Goal: Obtain resource: Download file/media

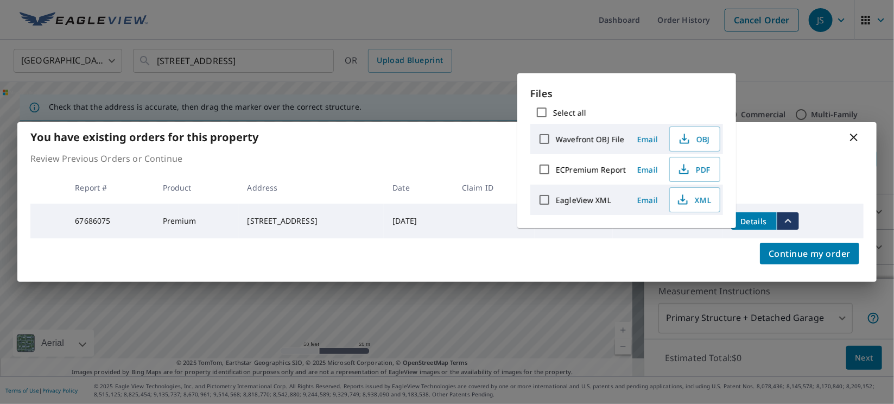
click at [857, 133] on icon at bounding box center [854, 137] width 13 height 13
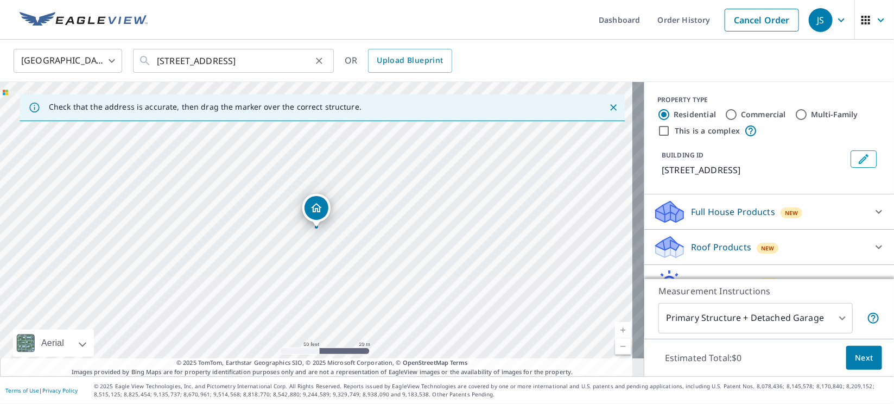
click at [317, 57] on icon "Clear" at bounding box center [319, 60] width 11 height 11
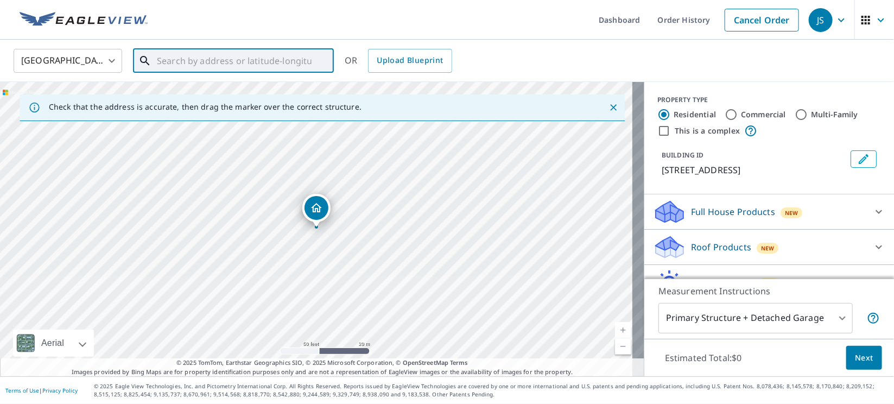
click at [279, 61] on input "text" at bounding box center [234, 61] width 155 height 30
paste input "1724 Westview Rd"
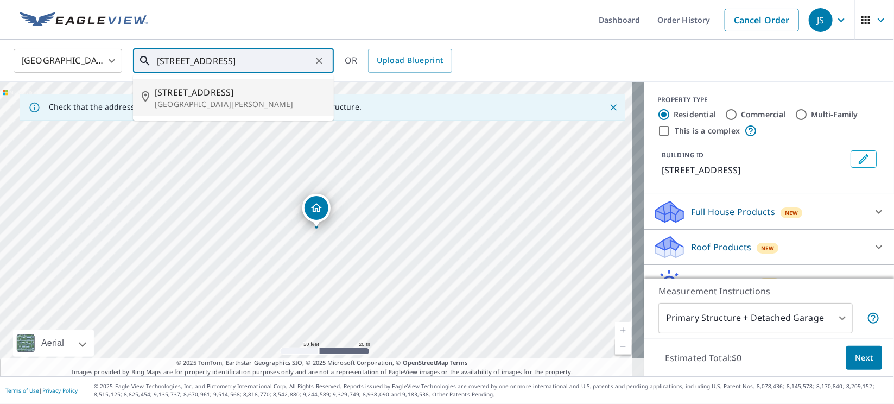
click at [207, 94] on span "1724 Westview Rd" at bounding box center [240, 92] width 170 height 13
type input "1724 Westview Rd Fort Collins, CO 80524"
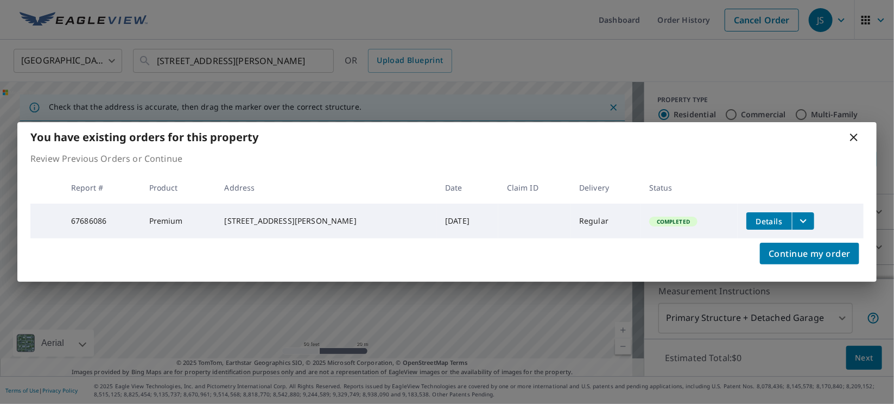
click at [797, 220] on icon "filesDropdownBtn-67686086" at bounding box center [803, 220] width 13 height 13
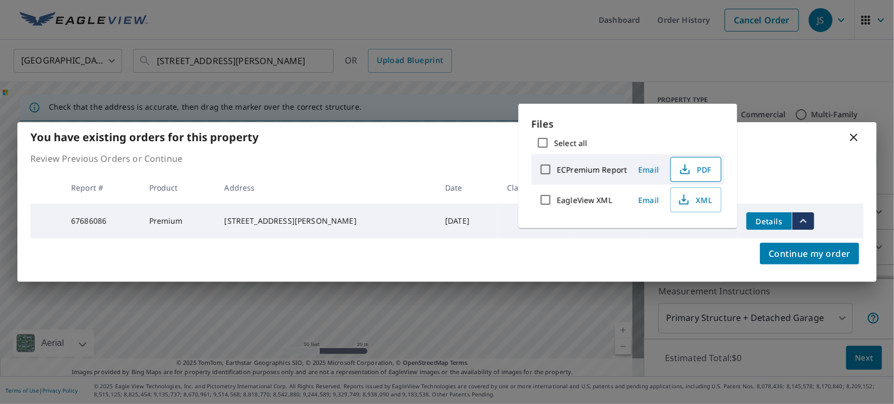
click at [702, 170] on span "PDF" at bounding box center [695, 169] width 35 height 13
click at [857, 134] on icon at bounding box center [854, 137] width 13 height 13
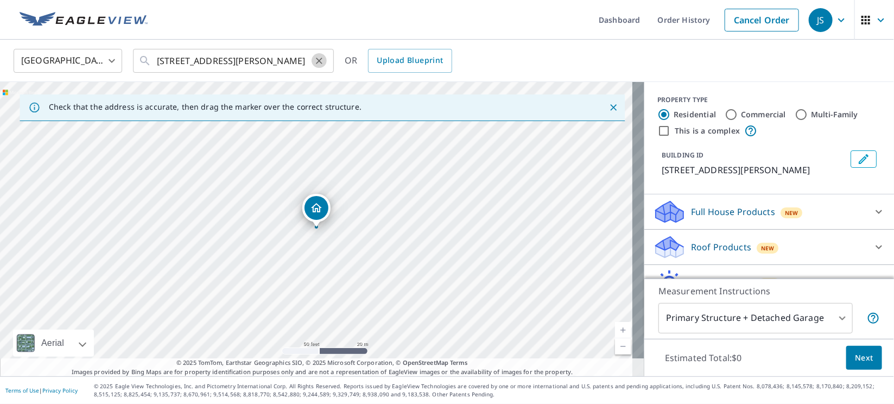
click at [319, 55] on icon "Clear" at bounding box center [319, 60] width 11 height 11
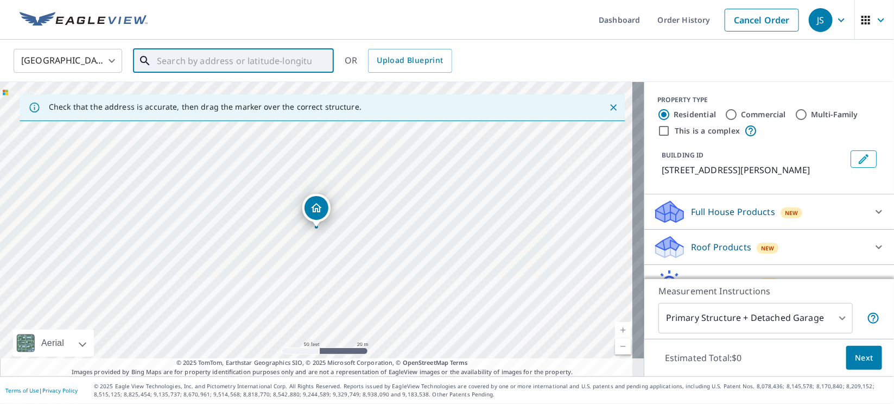
paste input "11608 SW 5th St"
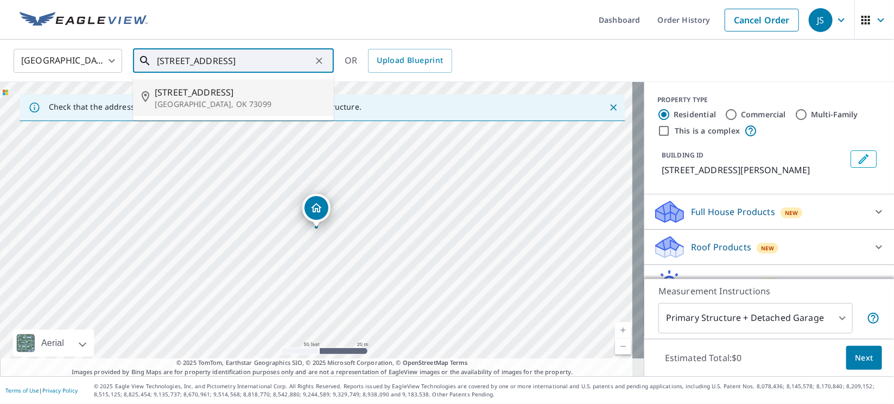
click at [236, 87] on span "11608 Sw 5th St" at bounding box center [240, 92] width 170 height 13
type input "11608 Sw 5th St Yukon, OK 73099"
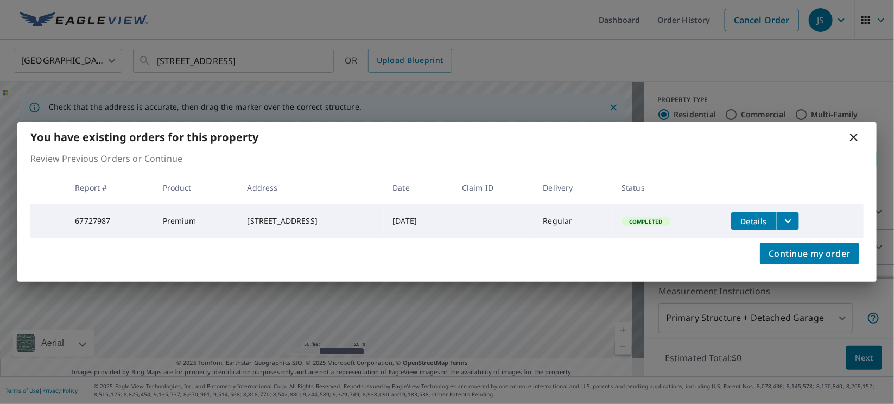
click at [795, 219] on icon "filesDropdownBtn-67727987" at bounding box center [788, 220] width 13 height 13
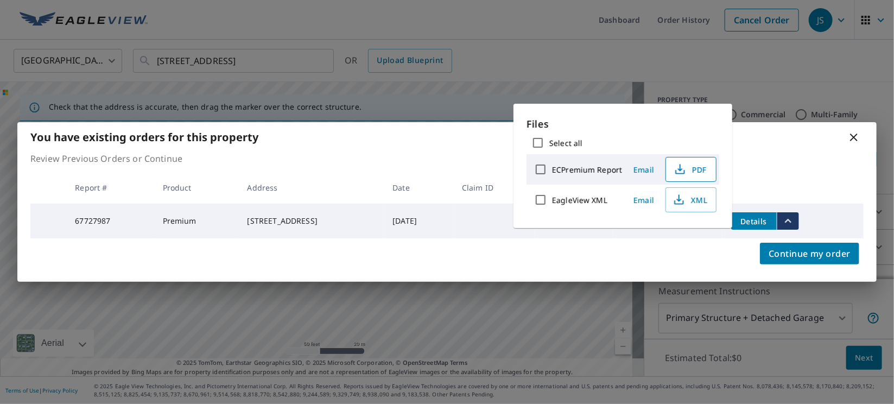
click at [688, 174] on span "PDF" at bounding box center [690, 169] width 35 height 13
click at [857, 132] on icon at bounding box center [854, 137] width 13 height 13
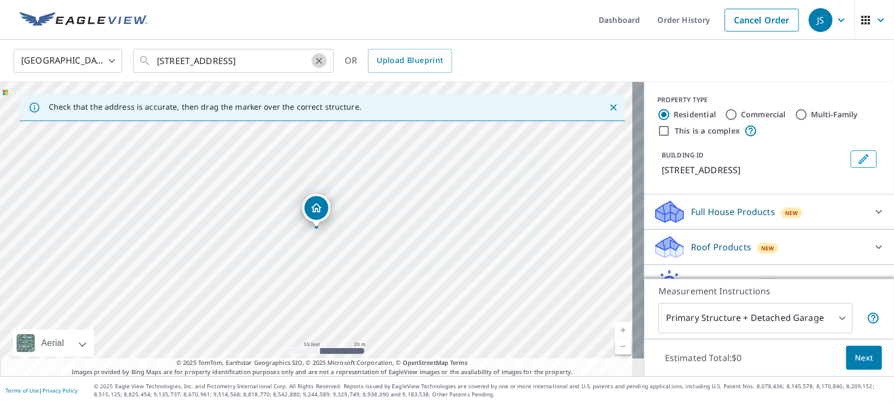
click at [320, 58] on icon "Clear" at bounding box center [319, 60] width 11 height 11
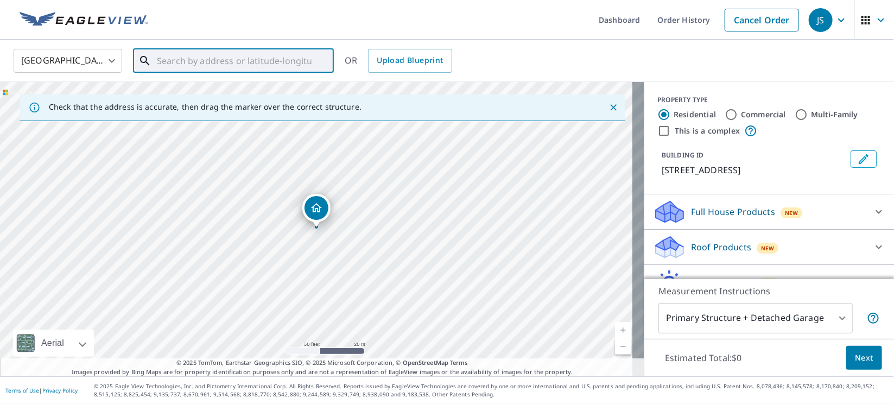
click at [296, 52] on input "text" at bounding box center [234, 61] width 155 height 30
paste input "20233 East 980 Road"
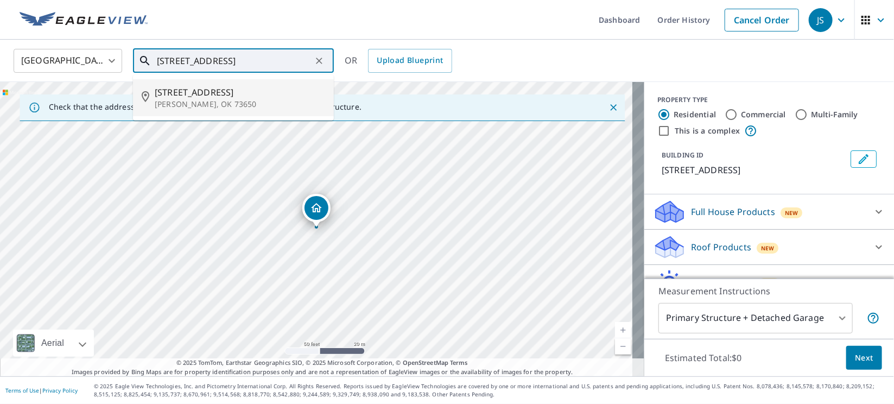
click at [198, 92] on span "20233 E 980 Rd" at bounding box center [240, 92] width 170 height 13
type input "20233 E 980 Rd Hammon, OK 73650"
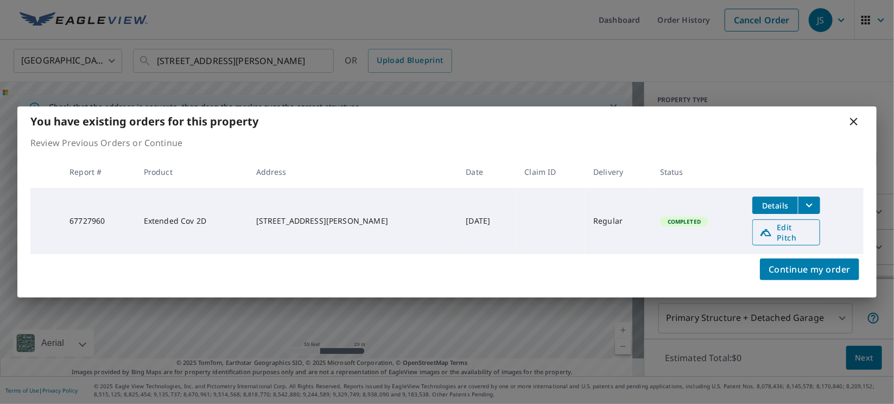
click at [796, 236] on span "Edit Pitch" at bounding box center [787, 232] width 54 height 21
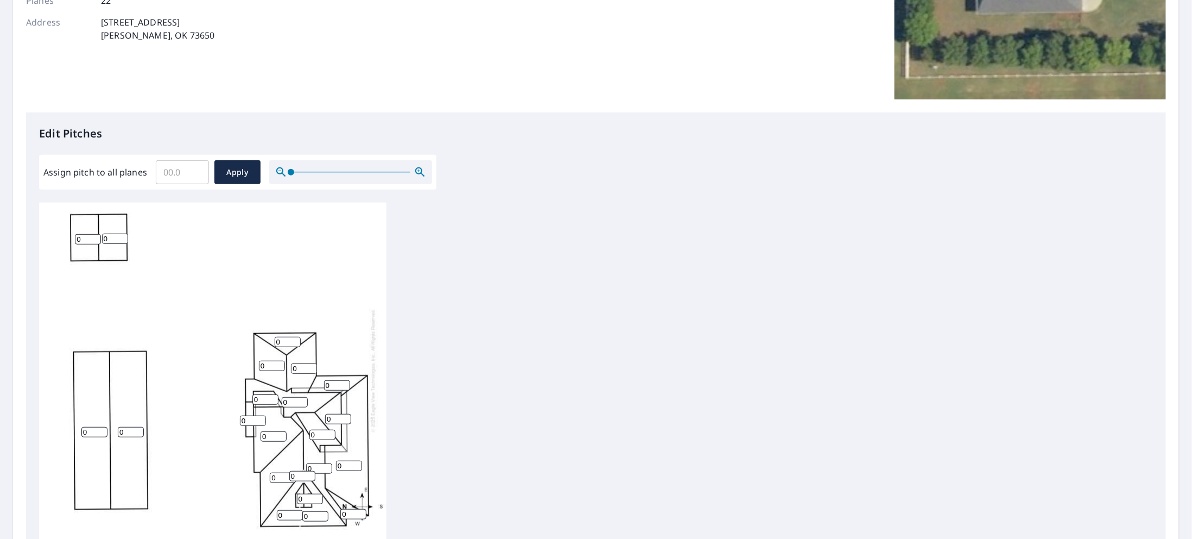
scroll to position [217, 0]
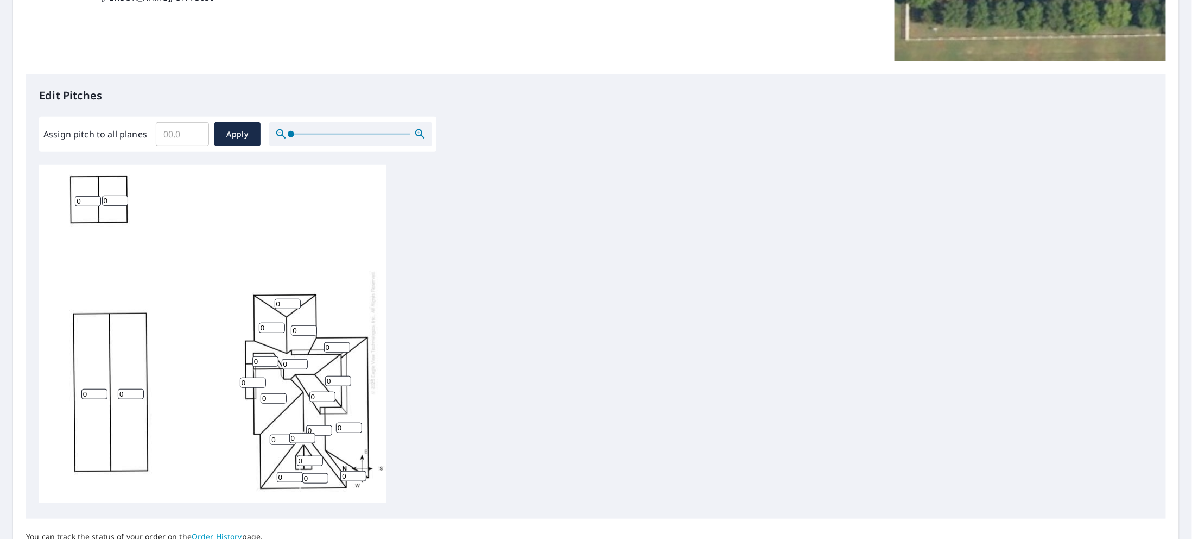
click at [329, 131] on div at bounding box center [350, 134] width 163 height 24
click at [333, 134] on span at bounding box center [350, 134] width 119 height 1
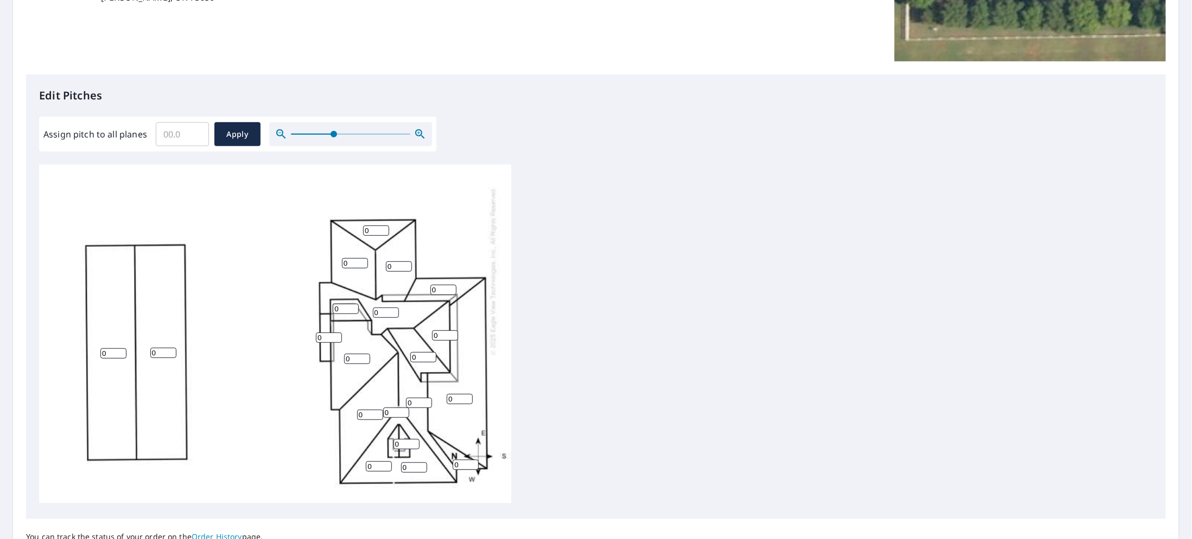
scroll to position [141, 0]
drag, startPoint x: 340, startPoint y: 290, endPoint x: 327, endPoint y: 285, distance: 13.9
click at [328, 285] on div "0 0 0 0 0 0 0 0 0 0 0 0 0 0 0 0 0 0 0 0 0 0" at bounding box center [275, 271] width 472 height 464
type input "12"
drag, startPoint x: 325, startPoint y: 321, endPoint x: 309, endPoint y: 318, distance: 16.0
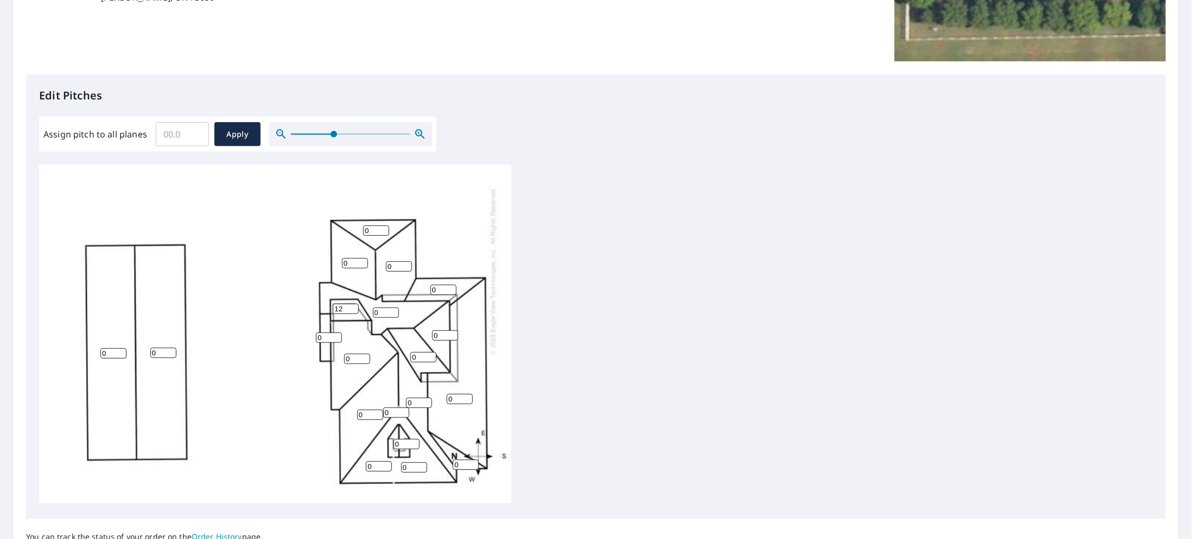
click at [309, 318] on div "0 0 0 0 0 0 0 0 0 0 0 0 0 0 0 0 0 12 0 0 0 0" at bounding box center [275, 271] width 472 height 464
type input "12"
drag, startPoint x: 383, startPoint y: 298, endPoint x: 367, endPoint y: 294, distance: 16.3
click at [367, 294] on div "0 0 0 0 0 0 0 0 0 0 0 0 0 0 0 0 0 12 12 0 0 0" at bounding box center [275, 271] width 472 height 464
type input "12"
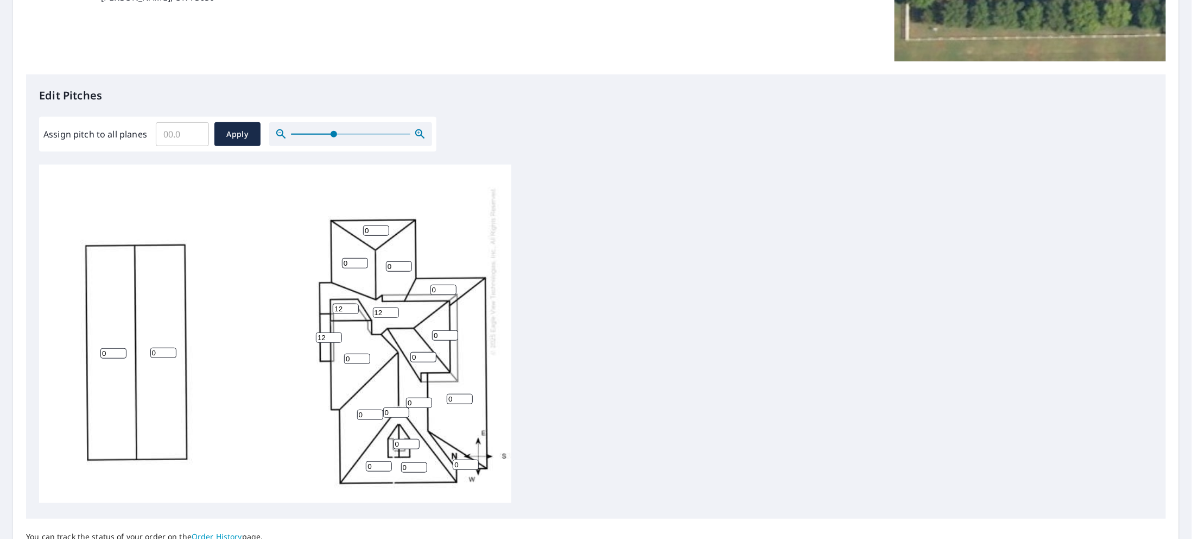
drag, startPoint x: 420, startPoint y: 339, endPoint x: 402, endPoint y: 338, distance: 17.9
click at [404, 338] on div "0 0 0 0 0 12 0 0 0 0 0 0 0 0 0 0 0 12 12 0 0 0" at bounding box center [275, 271] width 472 height 464
type input "6"
drag, startPoint x: 439, startPoint y: 320, endPoint x: 431, endPoint y: 316, distance: 9.2
click at [431, 316] on div "0 0 0 0 0 12 0 0 0 0 0 0 0 0 6 0 0 12 12 0 0 0" at bounding box center [275, 271] width 472 height 464
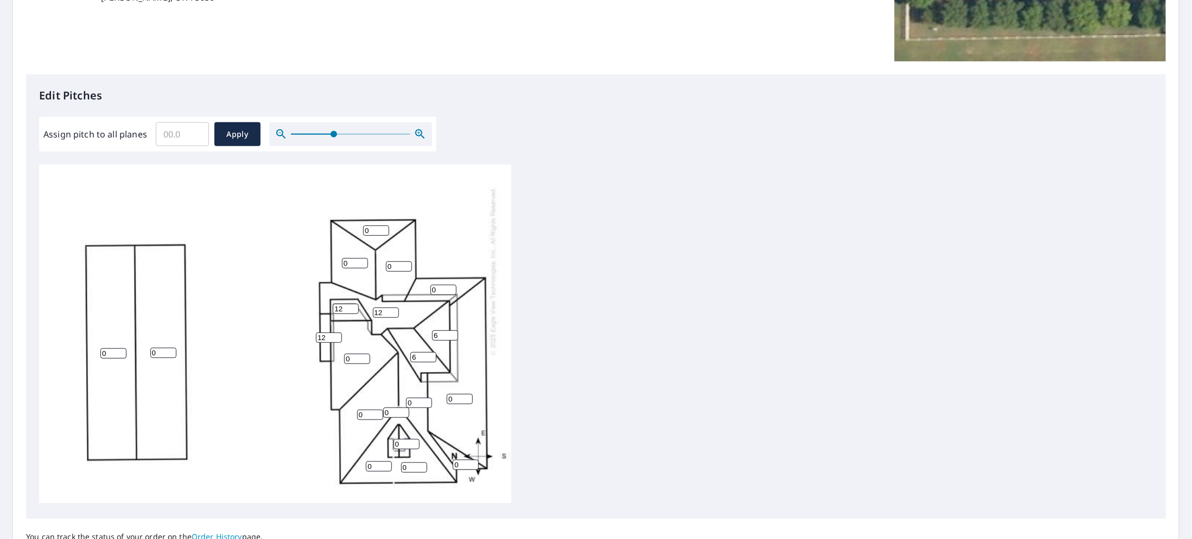
type input "6"
click at [441, 268] on div "0 0 0 0 0 12 0 0 0 0 0 0 0 6 6 0 0 12 12 0 0 0" at bounding box center [275, 271] width 472 height 464
click at [440, 284] on input "0" at bounding box center [444, 289] width 26 height 10
drag, startPoint x: 440, startPoint y: 271, endPoint x: 432, endPoint y: 269, distance: 8.4
click at [432, 284] on input "0" at bounding box center [444, 289] width 26 height 10
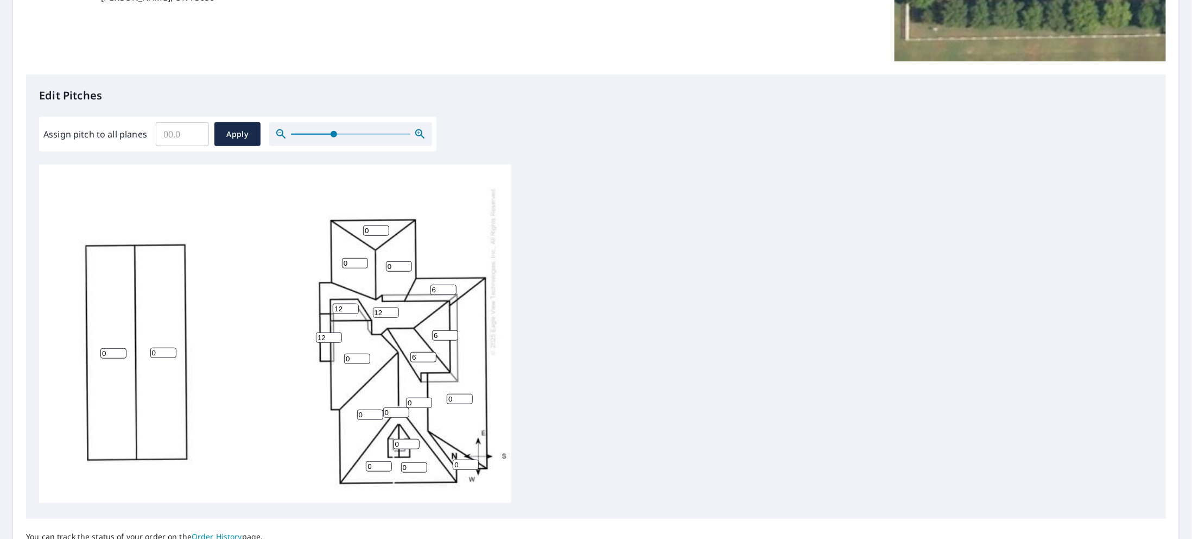
type input "6"
drag, startPoint x: 400, startPoint y: 248, endPoint x: 372, endPoint y: 246, distance: 27.2
click at [374, 246] on div "0 0 0 0 0 12 0 0 0 0 0 0 0 6 6 6 0 12 12 0 0 0" at bounding box center [275, 271] width 472 height 464
type input "6"
click at [350, 258] on input "0" at bounding box center [355, 263] width 26 height 10
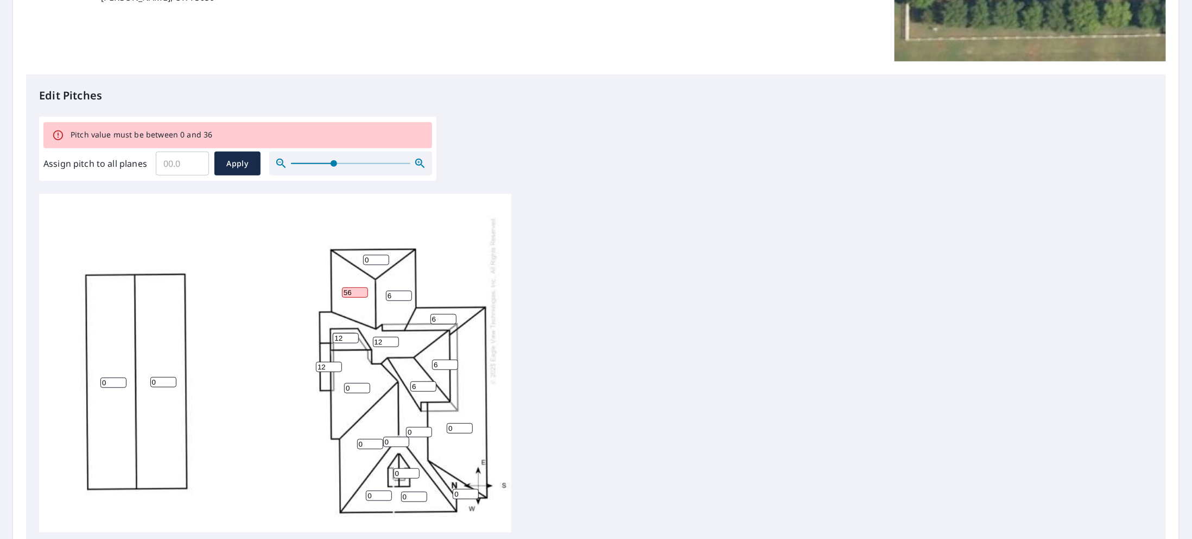
type input "5"
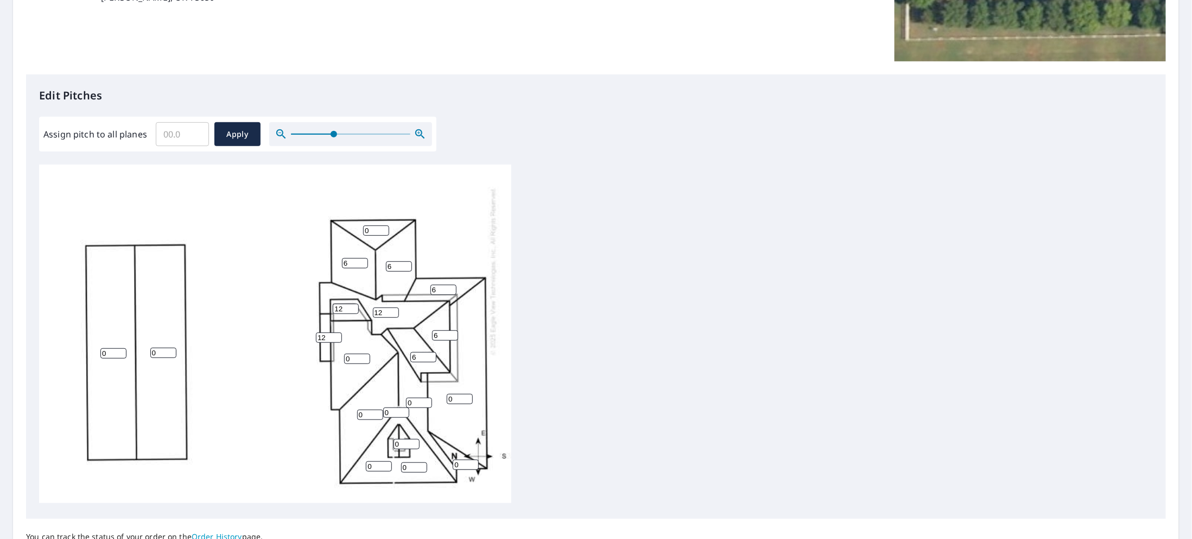
type input "6"
drag, startPoint x: 371, startPoint y: 210, endPoint x: 358, endPoint y: 203, distance: 14.6
click at [358, 203] on div "0 0 0 0 0 12 6 6 0 0 0 0 0 6 6 6 0 12 12 0 0 0" at bounding box center [275, 271] width 472 height 464
type input "6"
drag, startPoint x: 353, startPoint y: 346, endPoint x: 340, endPoint y: 342, distance: 13.7
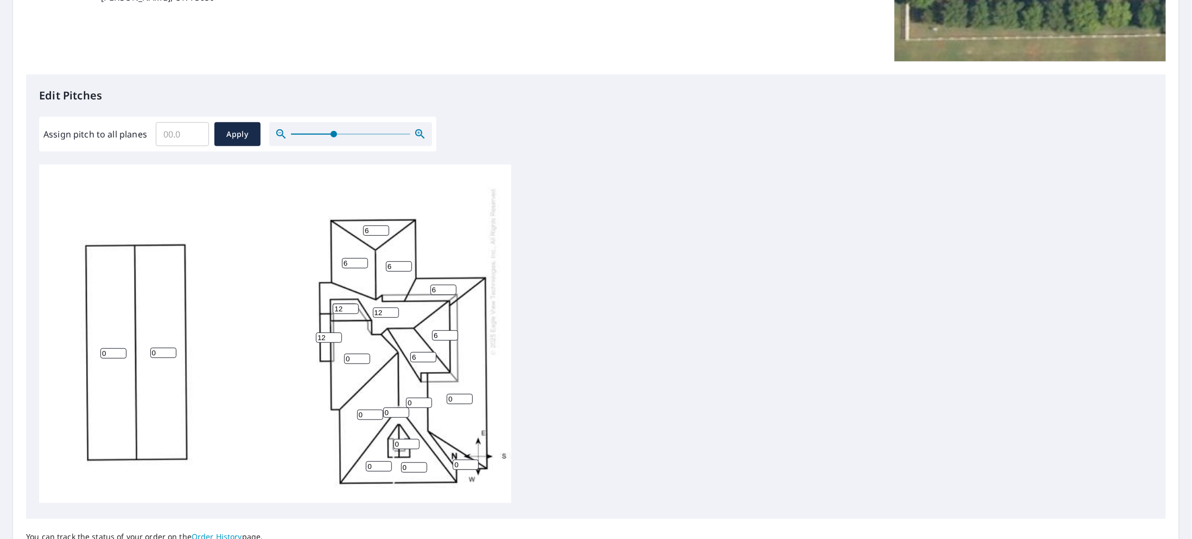
click at [340, 342] on div "0 0 0 0 0 12 6 6 0 0 0 0 0 6 6 6 6 12 12 0 0 0" at bounding box center [275, 271] width 472 height 464
type input "12"
drag, startPoint x: 366, startPoint y: 399, endPoint x: 349, endPoint y: 392, distance: 18.8
click at [349, 392] on div "0 0 0 0 12 12 6 6 0 0 0 0 0 6 6 6 6 12 12 0 0 0" at bounding box center [275, 271] width 472 height 464
type input "6"
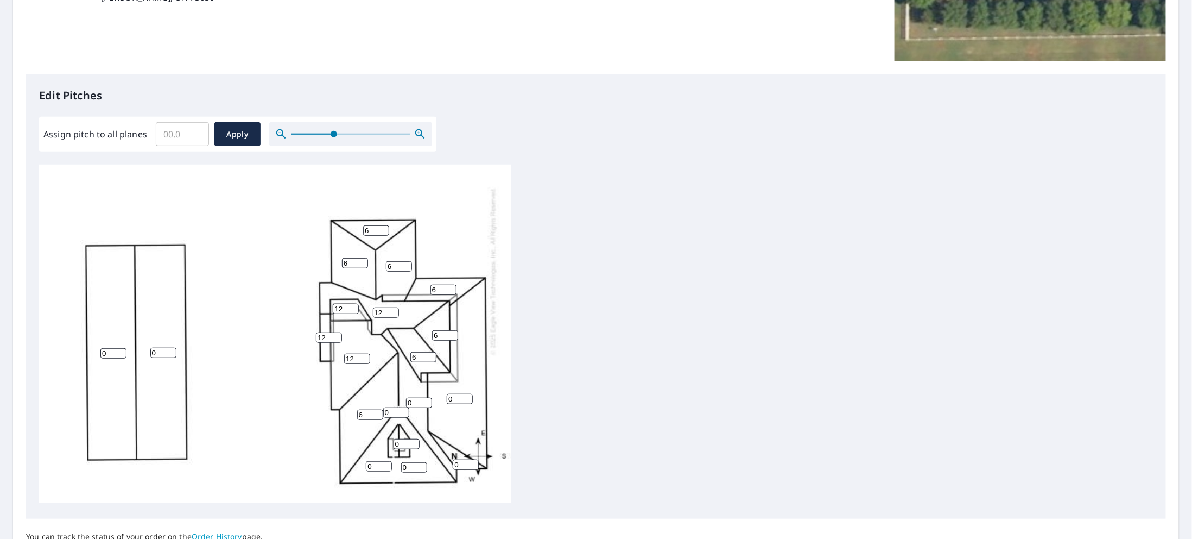
drag, startPoint x: 395, startPoint y: 394, endPoint x: 379, endPoint y: 385, distance: 18.2
click at [380, 386] on div "0 0 0 6 12 12 6 6 0 0 0 0 0 6 6 6 6 12 12 0 0 0" at bounding box center [275, 271] width 472 height 464
type input "6"
drag, startPoint x: 415, startPoint y: 382, endPoint x: 400, endPoint y: 379, distance: 16.1
click at [400, 379] on div "0 0 0 6 12 12 6 6 0 0 0 0 0 6 6 6 6 12 12 0 6 0" at bounding box center [275, 271] width 472 height 464
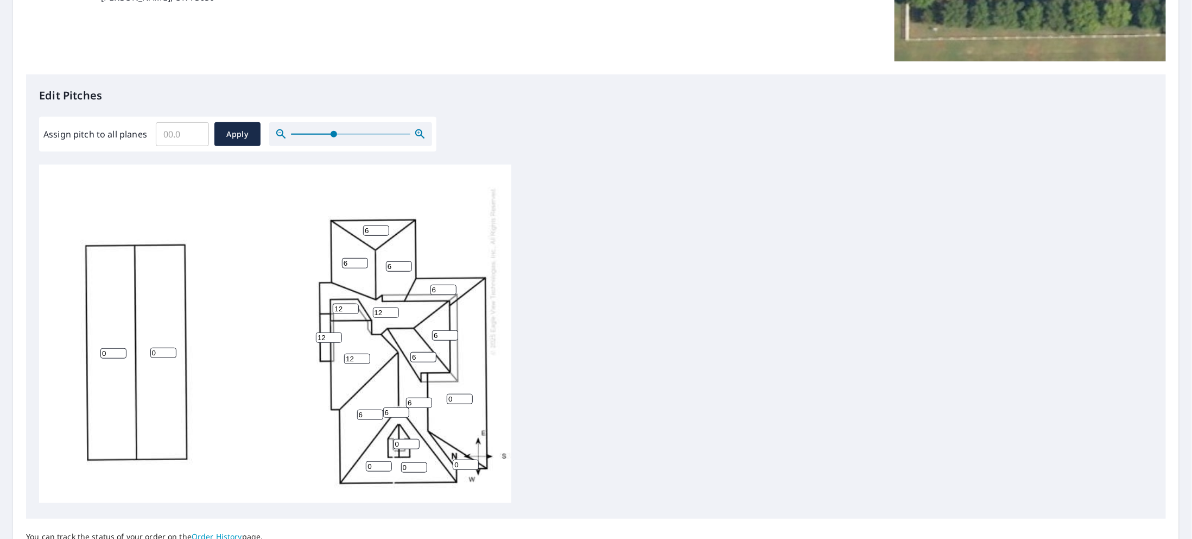
type input "6"
drag, startPoint x: 453, startPoint y: 382, endPoint x: 437, endPoint y: 377, distance: 16.3
click at [439, 379] on div "0 0 0 6 12 12 6 6 0 0 6 0 0 6 6 6 6 12 12 0 6 0" at bounding box center [275, 271] width 472 height 464
type input "6"
drag, startPoint x: 404, startPoint y: 429, endPoint x: 384, endPoint y: 419, distance: 22.6
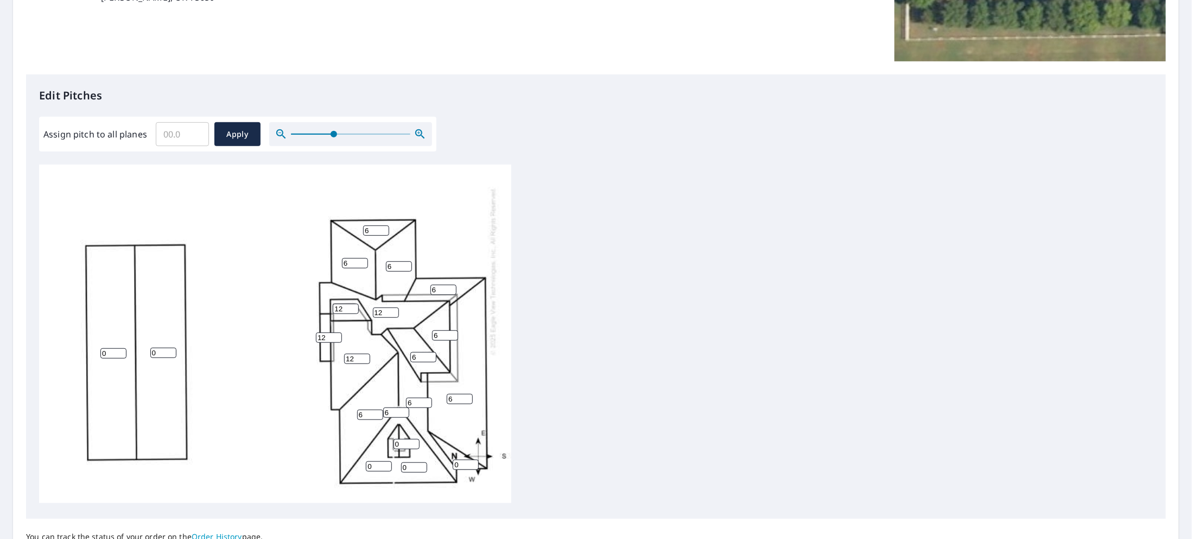
click at [384, 419] on div "0 0 6 6 12 12 6 6 0 0 6 0 0 6 6 6 6 12 12 0 6 0" at bounding box center [275, 271] width 472 height 464
type input "6"
drag, startPoint x: 376, startPoint y: 450, endPoint x: 350, endPoint y: 445, distance: 26.0
click at [350, 445] on div "0 0 6 6 12 12 6 6 0 0 6 0 0 6 6 6 6 12 12 0 6 6" at bounding box center [275, 271] width 472 height 464
type input "6"
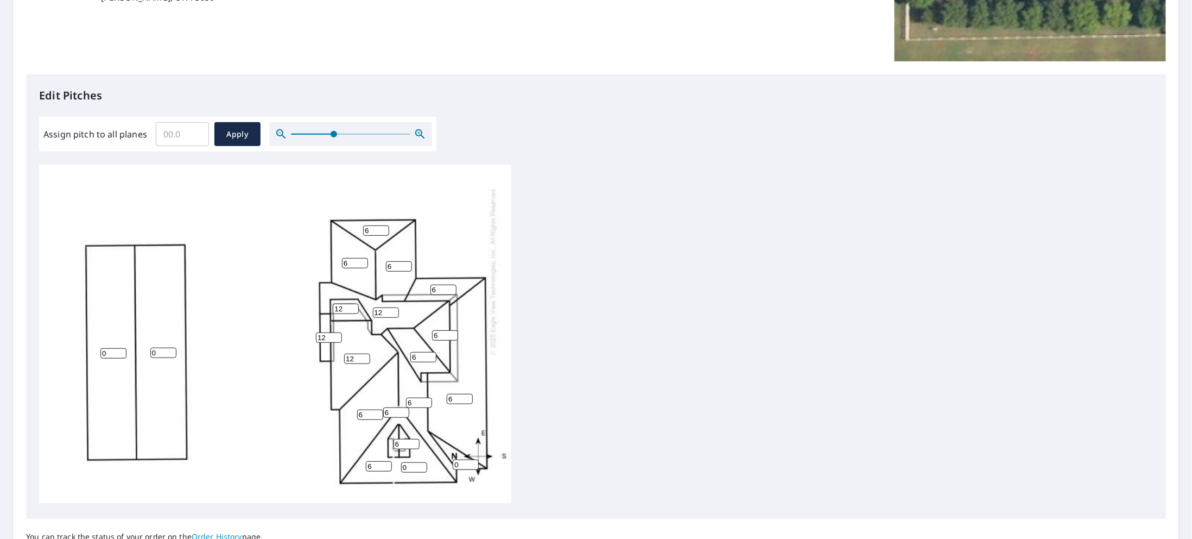
drag, startPoint x: 411, startPoint y: 447, endPoint x: 388, endPoint y: 441, distance: 23.4
click at [391, 441] on div "0 0 6 6 12 12 6 6 0 0 6 0 6 6 6 6 6 12 12 0 6 6" at bounding box center [275, 271] width 472 height 464
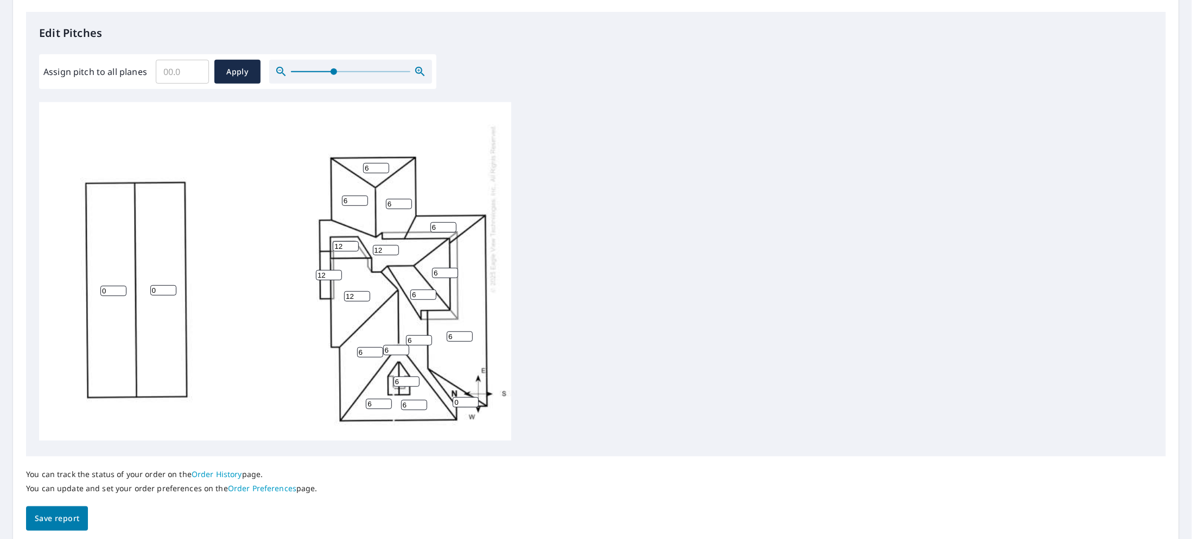
scroll to position [320, 0]
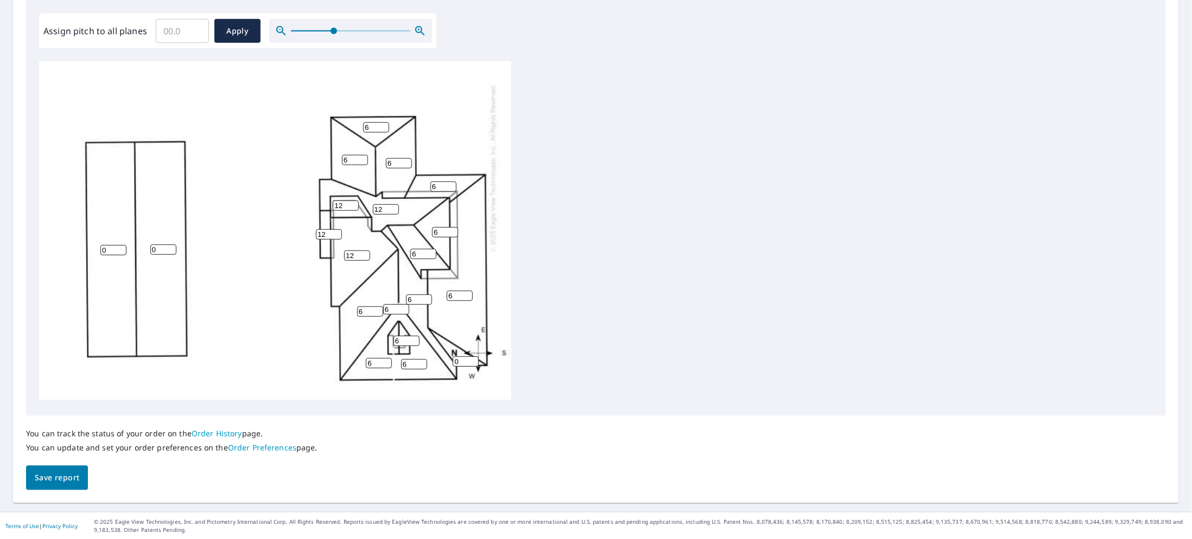
type input "6"
drag, startPoint x: 463, startPoint y: 344, endPoint x: 438, endPoint y: 344, distance: 25.5
click at [439, 345] on div "0 0 6 6 12 12 6 6 0 0 6 6 6 6 6 6 6 12 12 0 6 6" at bounding box center [275, 168] width 472 height 464
type input "6"
click at [54, 475] on span "Save report" at bounding box center [57, 478] width 45 height 14
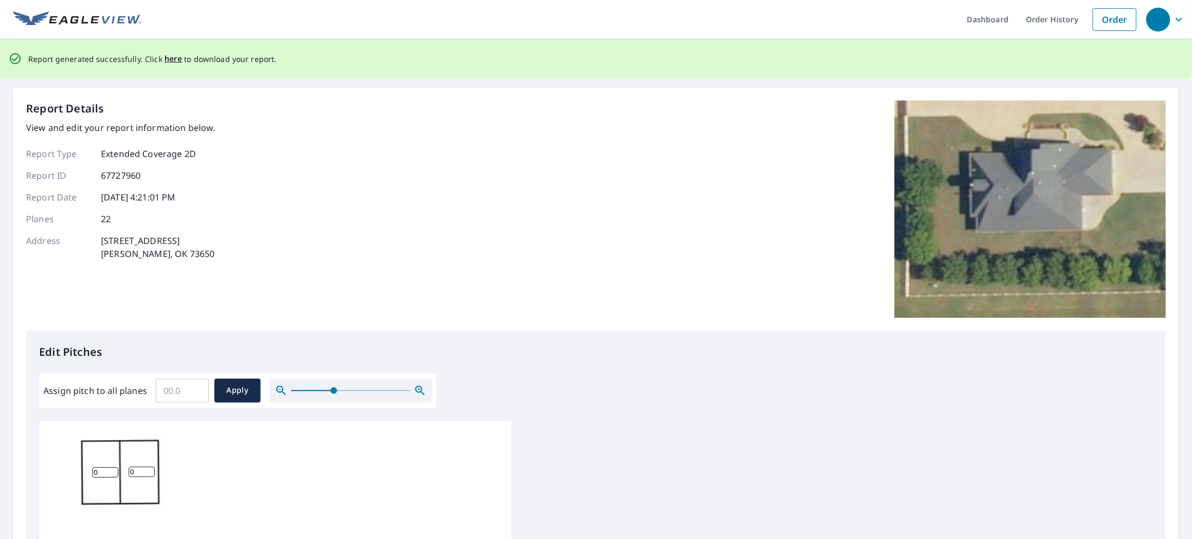
scroll to position [0, 0]
click at [168, 56] on span "here" at bounding box center [174, 60] width 18 height 14
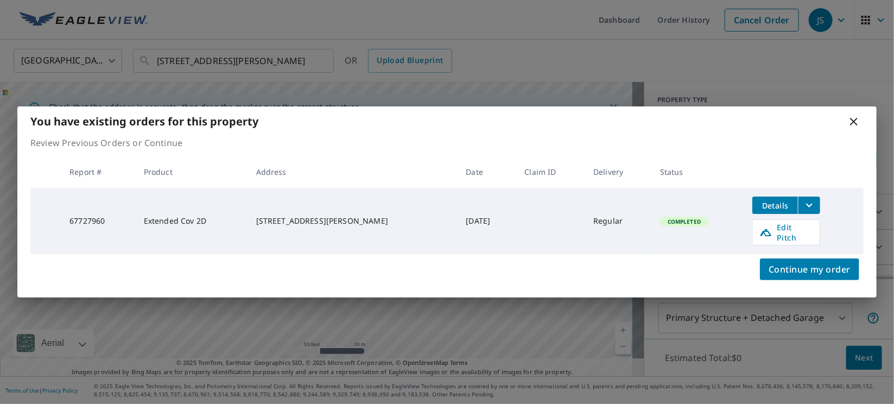
click at [853, 128] on icon at bounding box center [854, 121] width 13 height 13
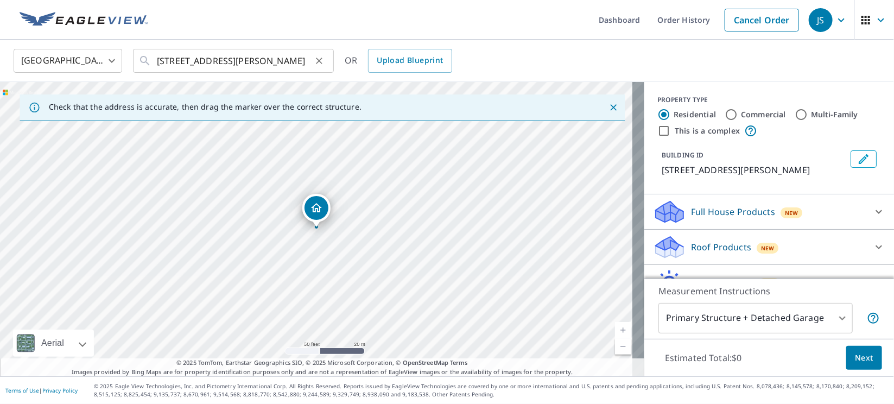
click at [319, 60] on icon "Clear" at bounding box center [319, 61] width 7 height 7
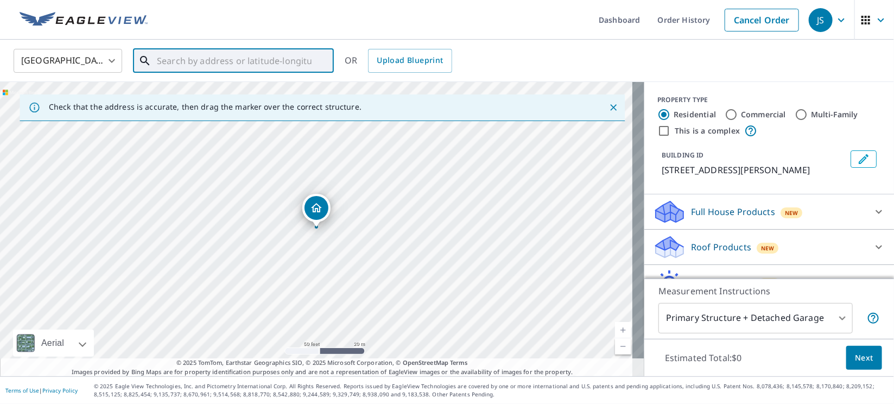
click at [277, 62] on input "text" at bounding box center [234, 61] width 155 height 30
paste input "5409 Rist Canyon Road"
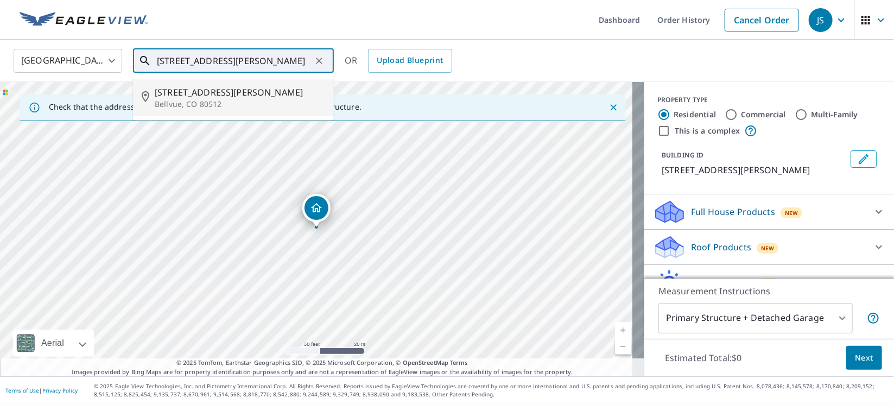
click at [226, 94] on span "5409 Rist Canyon Rd" at bounding box center [240, 92] width 170 height 13
type input "5409 Rist Canyon Rd Bellvue, CO 80512"
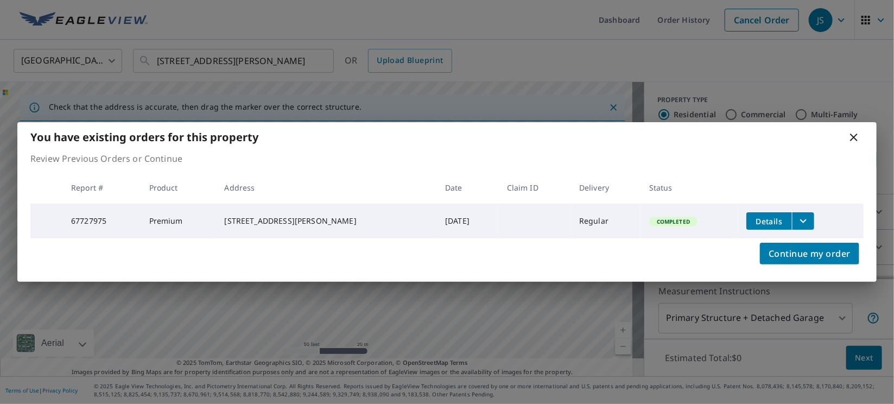
drag, startPoint x: 812, startPoint y: 222, endPoint x: 802, endPoint y: 223, distance: 9.3
click at [810, 223] on td "Details" at bounding box center [801, 221] width 126 height 35
click at [799, 223] on icon "filesDropdownBtn-67727975" at bounding box center [803, 220] width 13 height 13
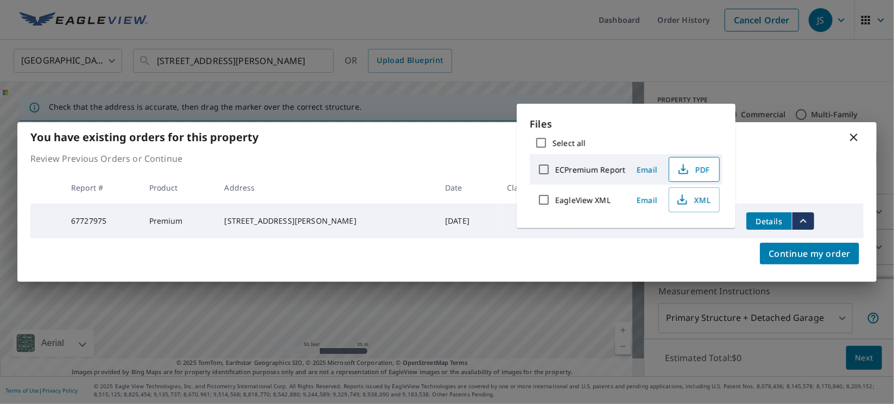
click at [701, 171] on span "PDF" at bounding box center [693, 169] width 35 height 13
click at [854, 135] on icon at bounding box center [854, 138] width 8 height 8
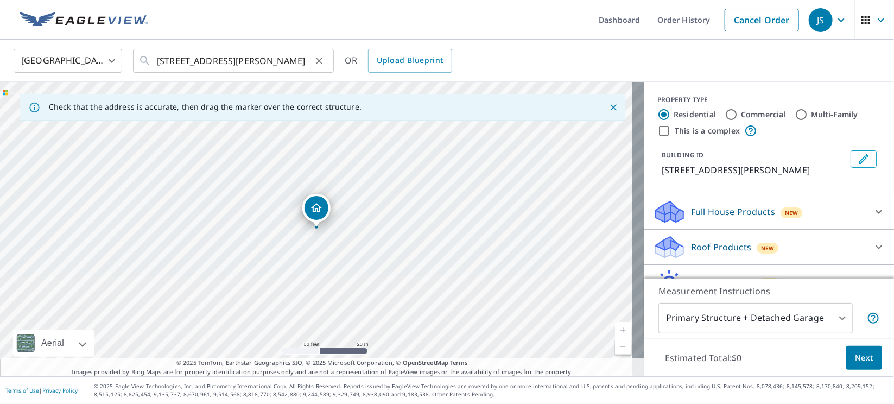
drag, startPoint x: 326, startPoint y: 58, endPoint x: 315, endPoint y: 59, distance: 10.4
click at [323, 58] on button "Clear" at bounding box center [319, 60] width 15 height 15
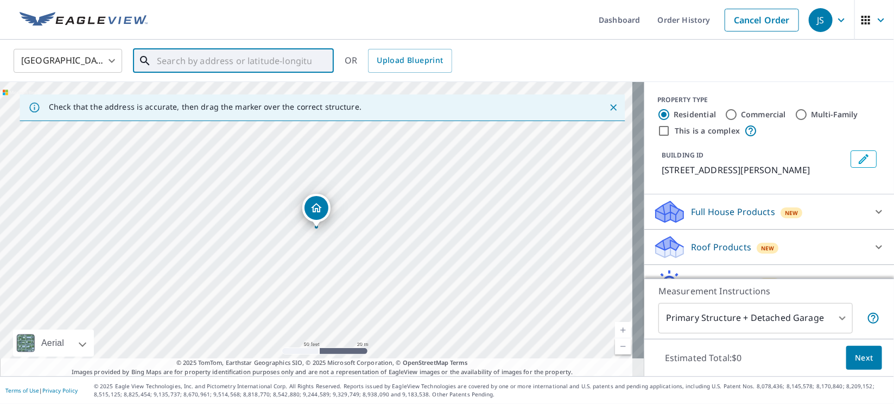
click at [315, 59] on div at bounding box center [319, 60] width 14 height 15
paste input "[STREET_ADDRESS][PERSON_NAME]"
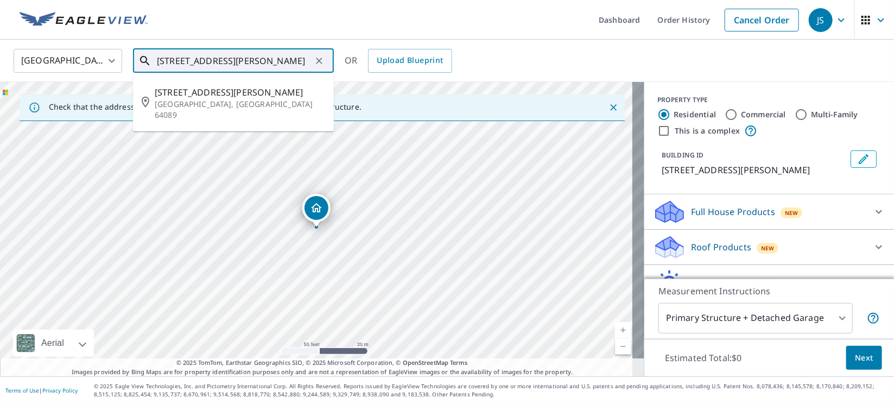
type input "4100 Martin Rd, smithville"
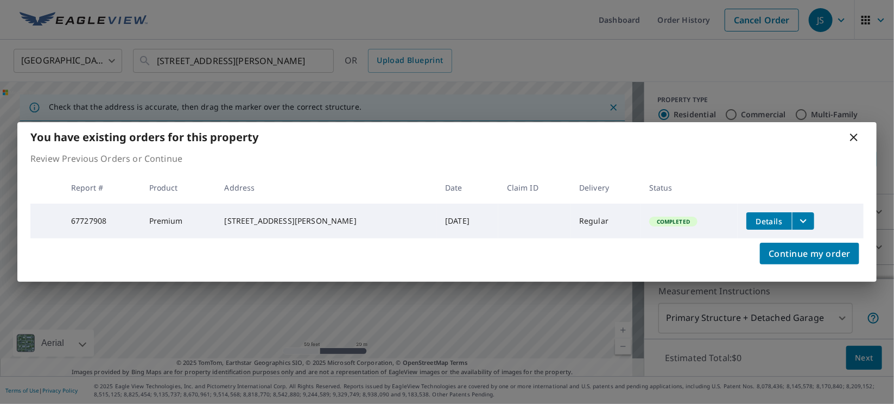
click at [798, 222] on icon "filesDropdownBtn-67727908" at bounding box center [803, 220] width 13 height 13
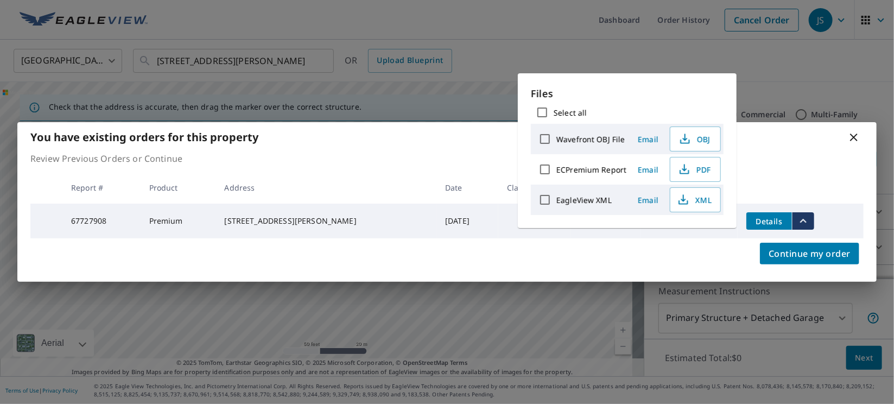
drag, startPoint x: 693, startPoint y: 173, endPoint x: 604, endPoint y: 220, distance: 101.0
click at [690, 174] on span "PDF" at bounding box center [694, 169] width 35 height 13
click at [856, 131] on icon at bounding box center [854, 137] width 13 height 13
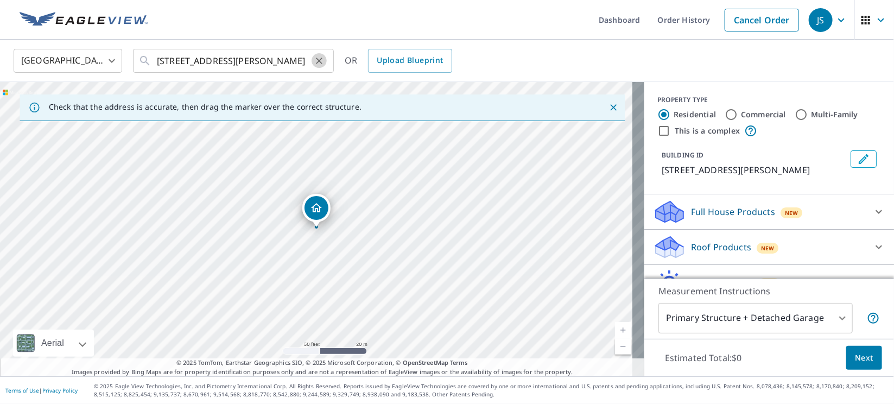
click at [319, 60] on icon "Clear" at bounding box center [319, 60] width 11 height 11
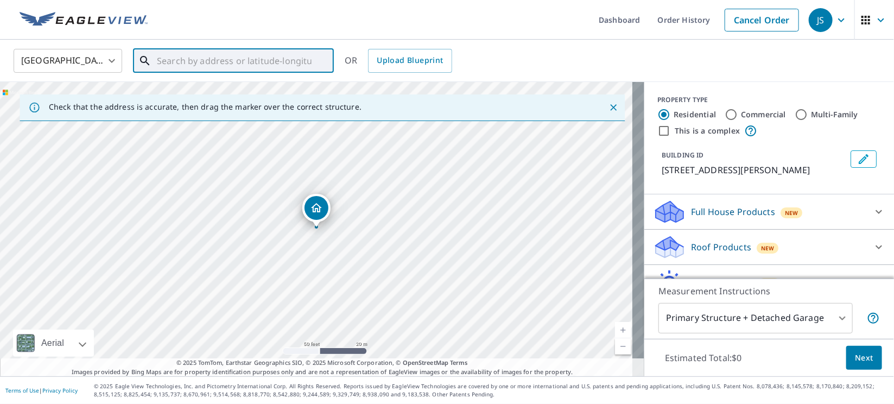
paste input "600 East 14th Street"
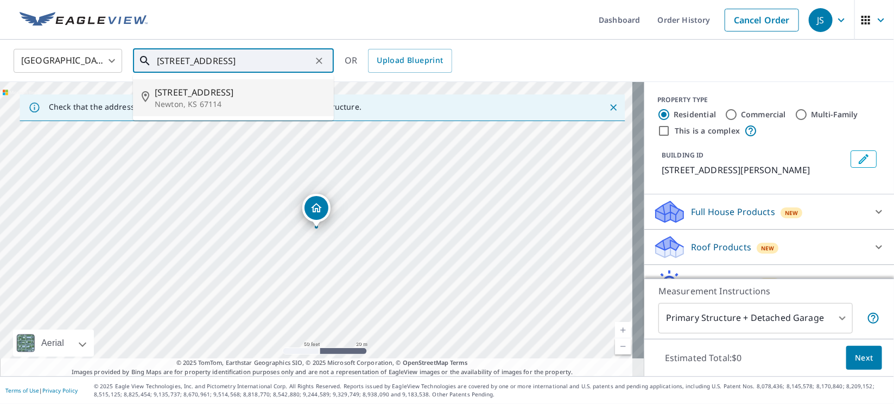
click at [202, 91] on span "700 E 14th St" at bounding box center [240, 92] width 170 height 13
type input "700 E 14th St Newton, KS 67114"
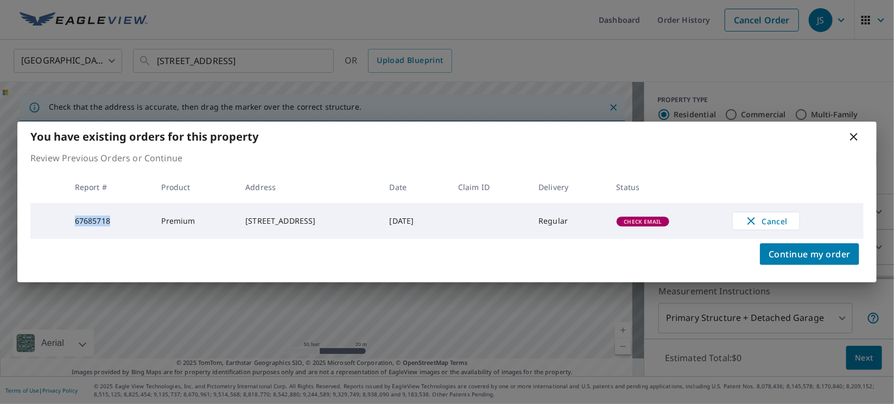
drag, startPoint x: 75, startPoint y: 220, endPoint x: 114, endPoint y: 220, distance: 39.1
click at [114, 220] on td "67685718" at bounding box center [109, 221] width 87 height 36
copy td "67685718"
click at [852, 136] on icon at bounding box center [854, 137] width 8 height 8
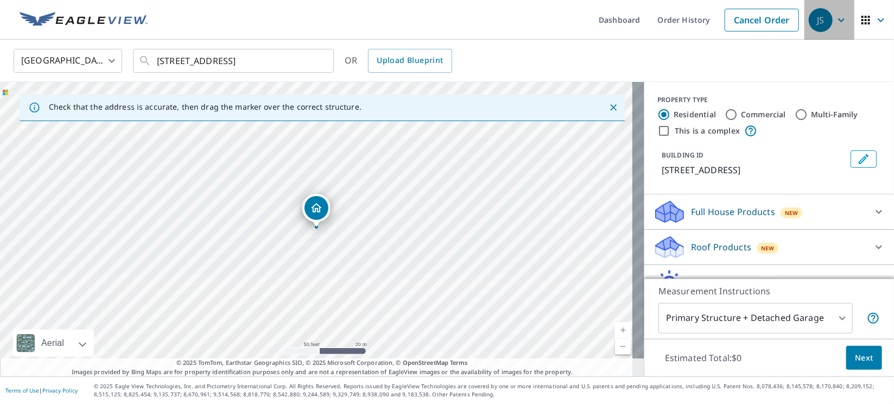
click at [835, 20] on icon "button" at bounding box center [841, 20] width 13 height 13
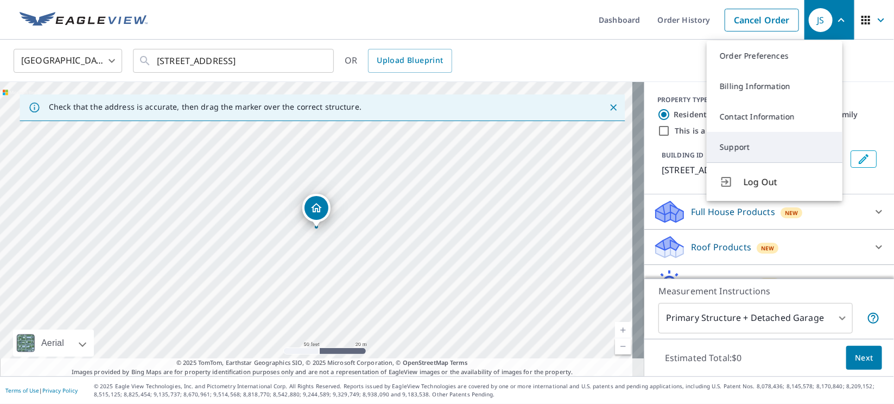
click at [760, 150] on link "Support" at bounding box center [775, 147] width 136 height 30
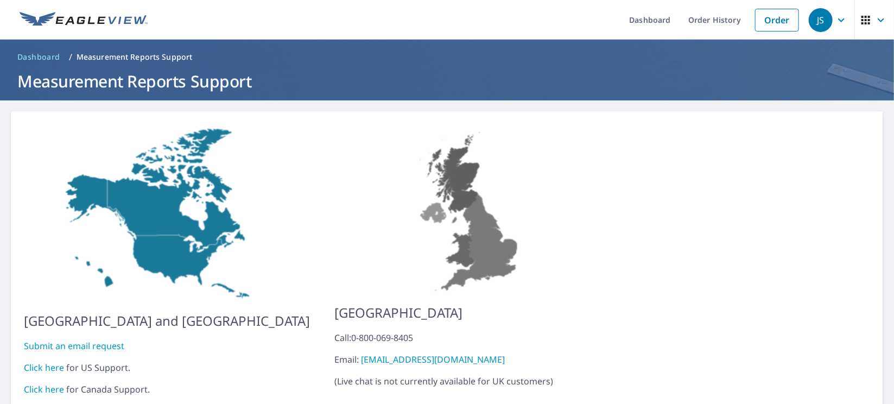
click at [52, 362] on link "Click here" at bounding box center [44, 368] width 40 height 12
click at [835, 24] on icon "button" at bounding box center [841, 20] width 13 height 13
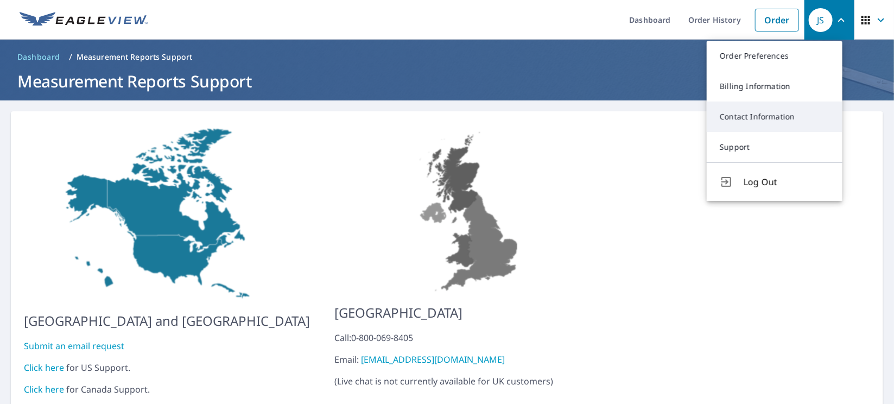
click at [764, 117] on link "Contact Information" at bounding box center [775, 117] width 136 height 30
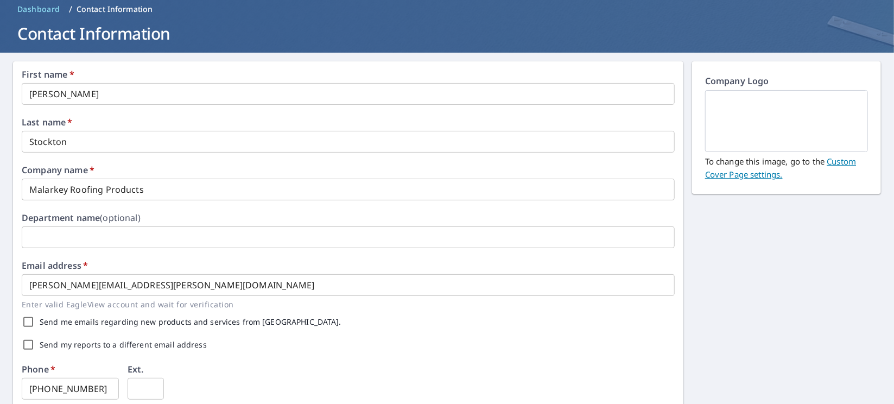
scroll to position [81, 0]
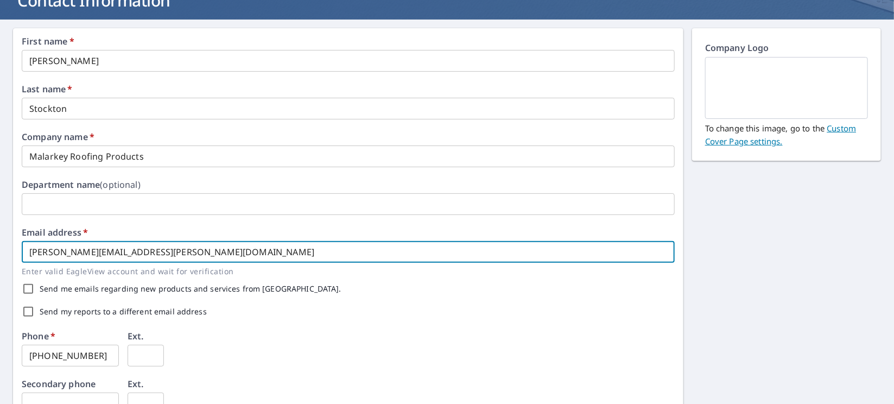
drag, startPoint x: 156, startPoint y: 252, endPoint x: 0, endPoint y: 265, distance: 156.4
click at [0, 265] on div "First name   * James ​ Last name   * Stockton ​ Company name   * Malarkey Roofi…" at bounding box center [447, 338] width 894 height 636
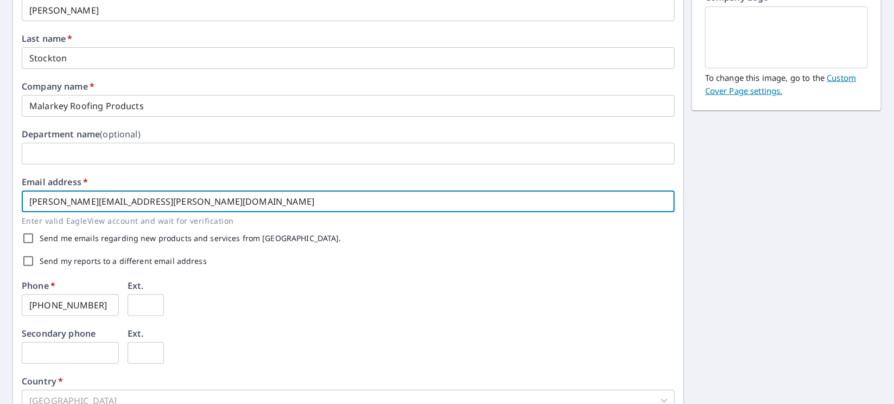
scroll to position [162, 0]
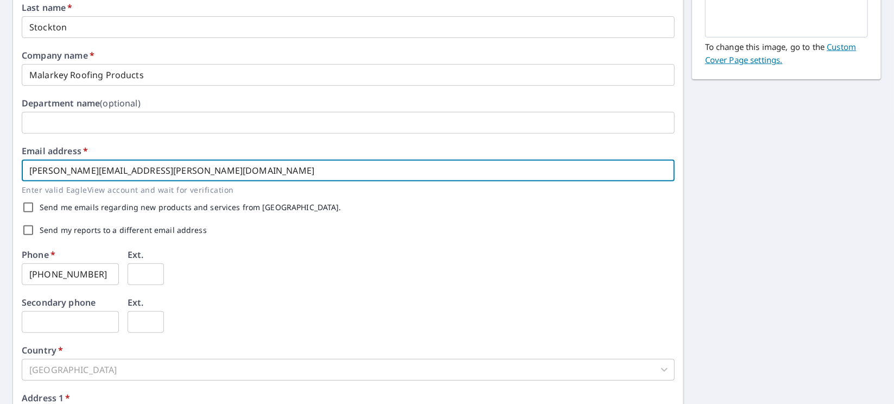
type input "[PERSON_NAME][EMAIL_ADDRESS][PERSON_NAME][DOMAIN_NAME]"
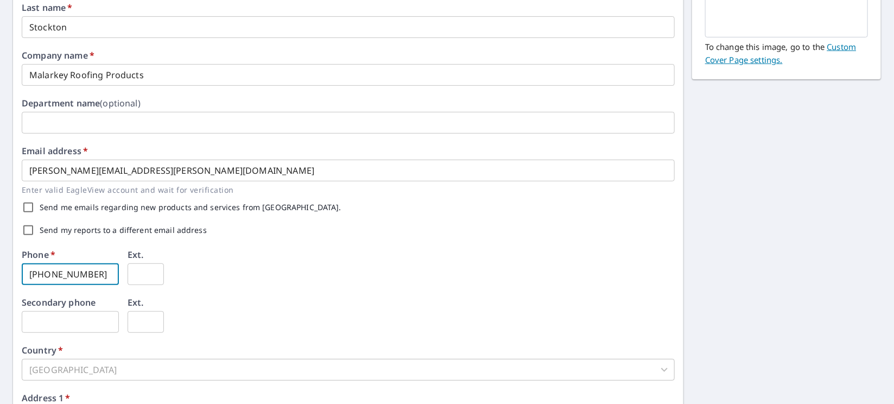
drag, startPoint x: 102, startPoint y: 274, endPoint x: 0, endPoint y: 270, distance: 102.1
click at [0, 270] on div "First name   * James ​ Last name   * Stockton ​ Company name   * Malarkey Roofi…" at bounding box center [447, 256] width 894 height 636
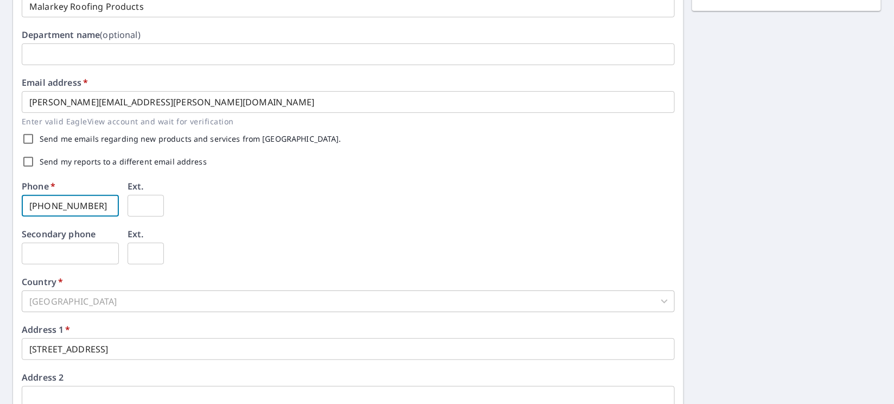
scroll to position [360, 0]
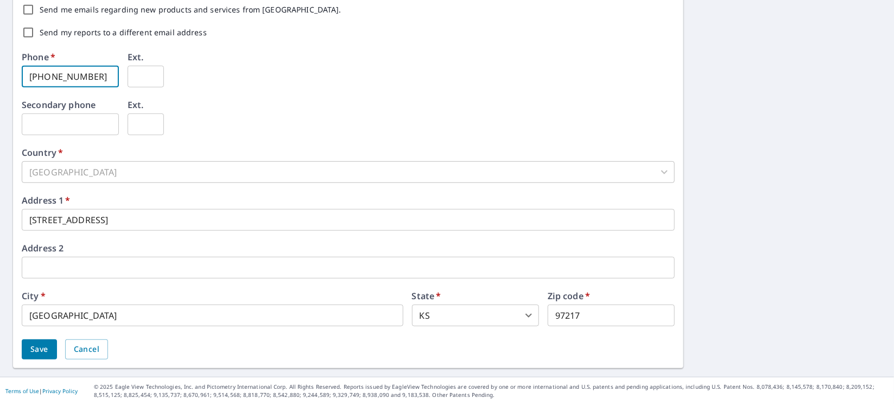
type input "[PHONE_NUMBER]"
click at [42, 346] on span "Save" at bounding box center [39, 350] width 18 height 14
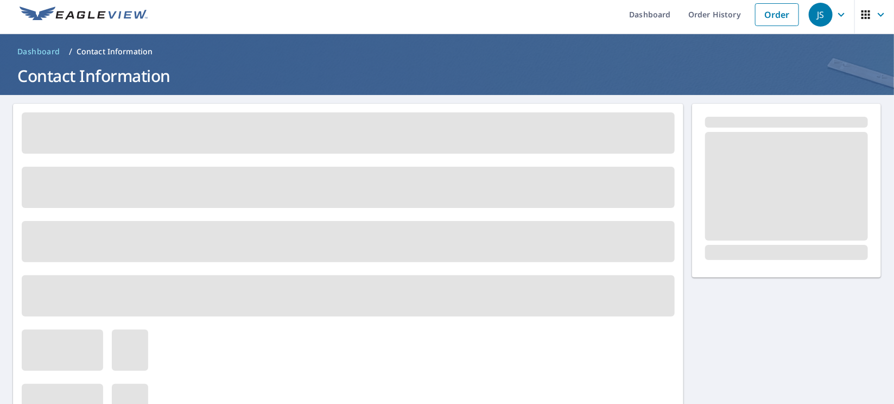
scroll to position [0, 0]
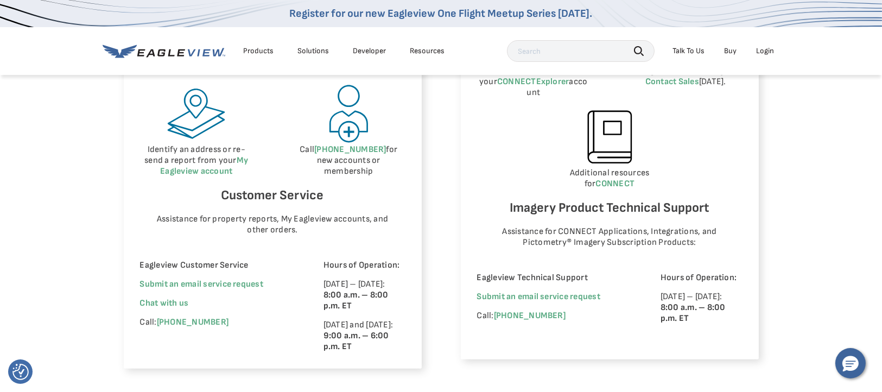
scroll to position [651, 0]
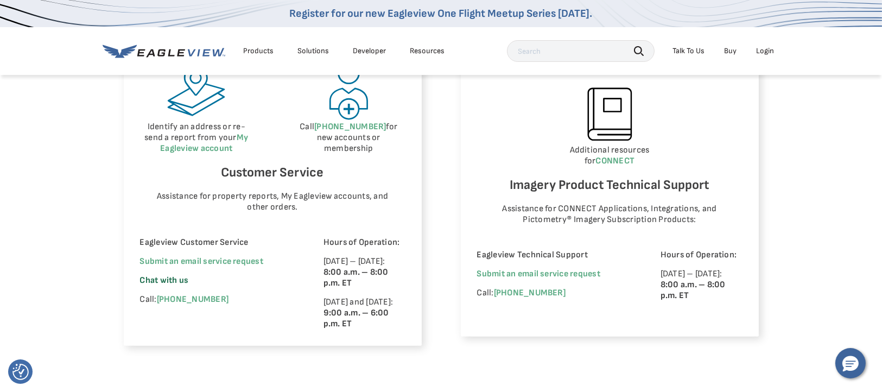
click at [173, 277] on span "Chat with us" at bounding box center [164, 280] width 49 height 10
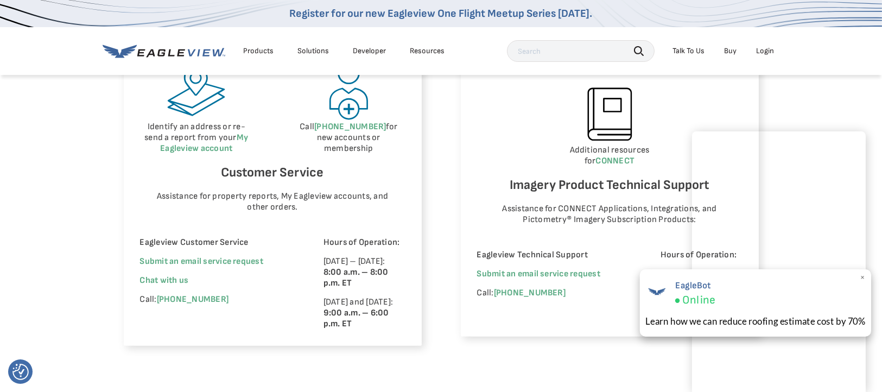
click at [863, 279] on span "×" at bounding box center [863, 277] width 6 height 11
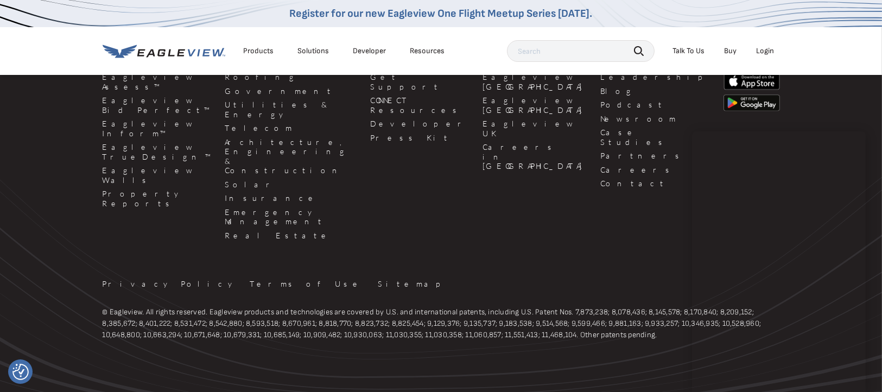
scroll to position [1090, 0]
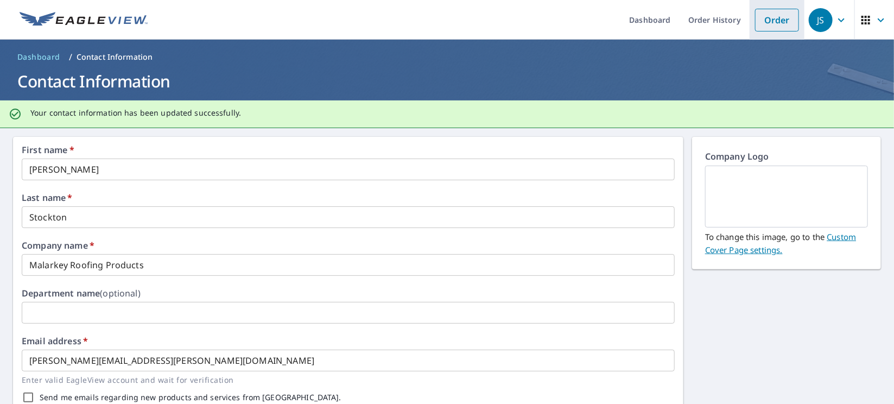
click at [760, 20] on link "Order" at bounding box center [777, 20] width 44 height 23
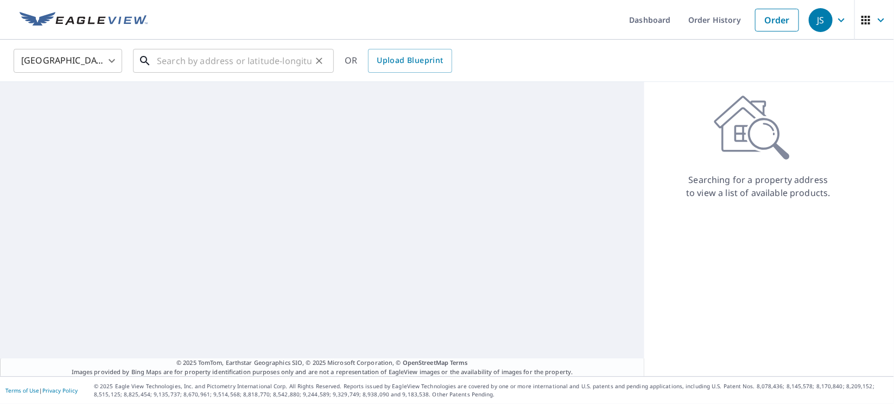
click at [268, 58] on input "text" at bounding box center [234, 61] width 155 height 30
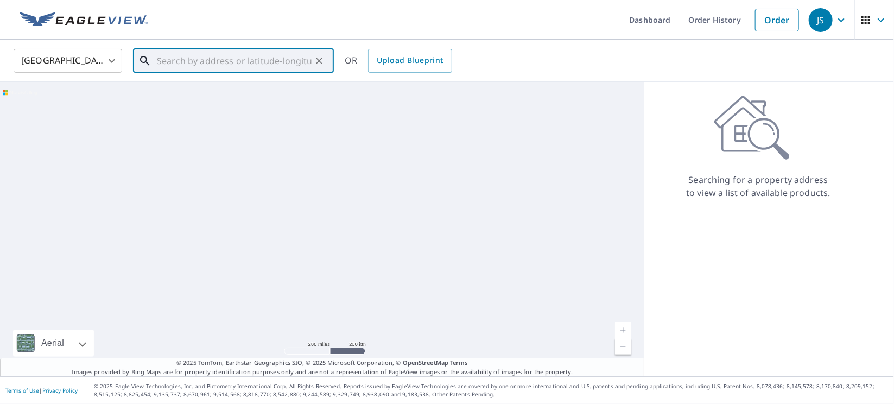
paste input "38.06328272441066, -97.3347396623465"
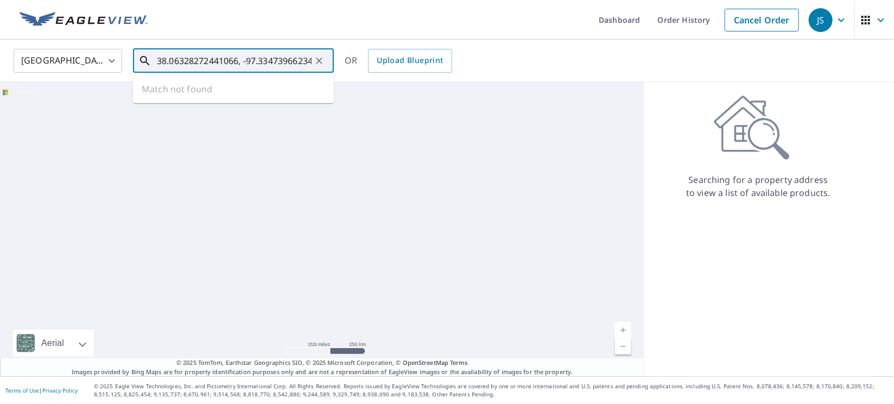
scroll to position [0, 14]
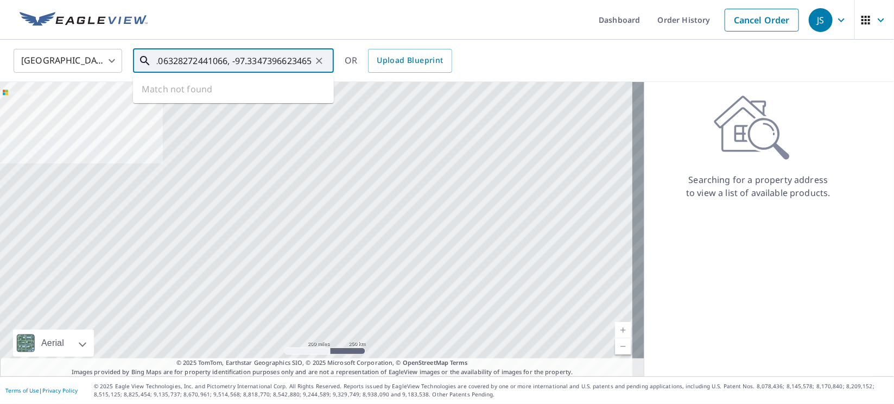
type input "38.06328272441066, -97.3347396623465"
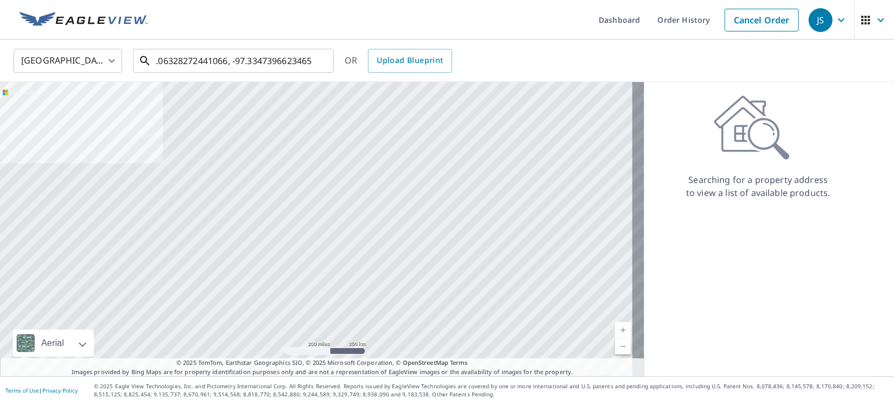
scroll to position [0, 0]
click at [322, 61] on icon "Clear" at bounding box center [319, 60] width 11 height 11
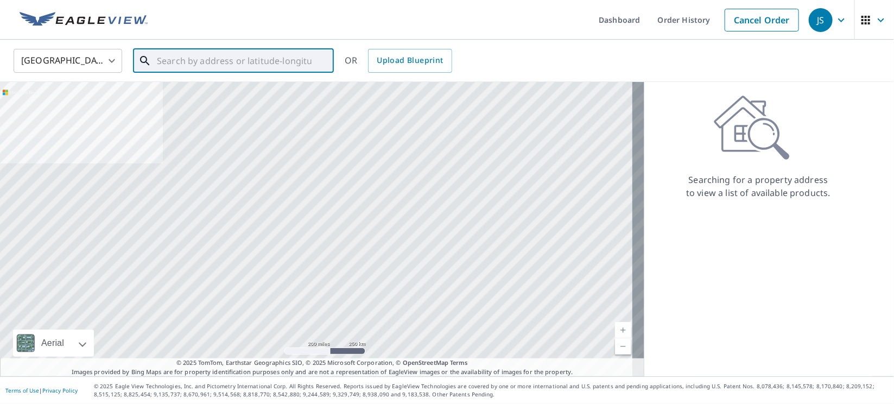
click at [282, 61] on input "text" at bounding box center [234, 61] width 155 height 30
paste input "[STREET_ADDRESS][PERSON_NAME]"
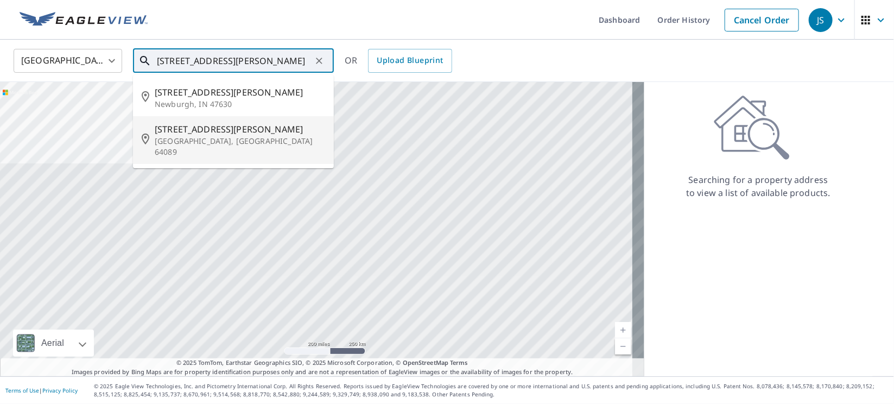
click at [205, 135] on span "[STREET_ADDRESS][PERSON_NAME]" at bounding box center [240, 129] width 170 height 13
type input "[STREET_ADDRESS][PERSON_NAME]"
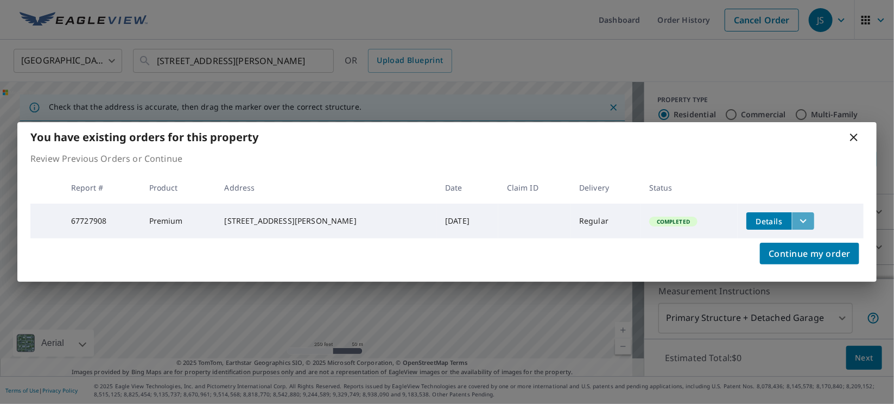
click at [797, 219] on icon "filesDropdownBtn-67727908" at bounding box center [803, 220] width 13 height 13
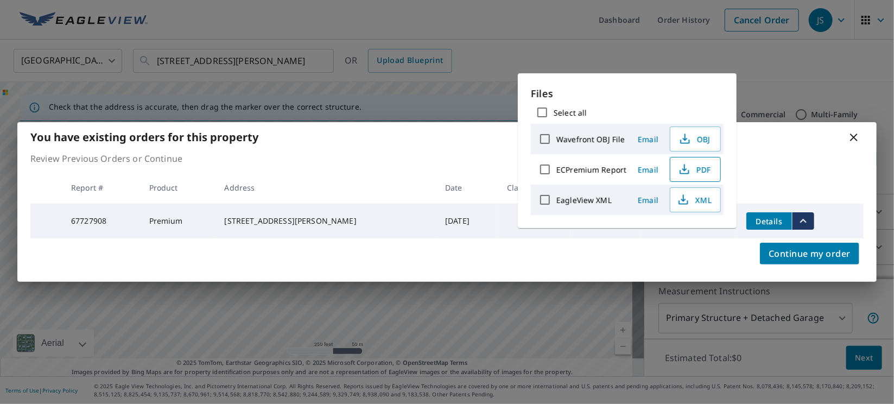
click at [697, 165] on span "PDF" at bounding box center [694, 169] width 35 height 13
click at [855, 137] on icon at bounding box center [854, 137] width 13 height 13
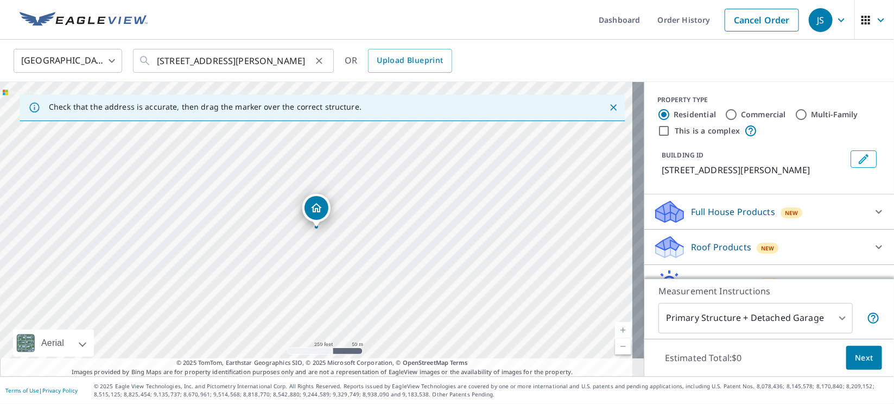
click at [318, 60] on icon "Clear" at bounding box center [319, 61] width 7 height 7
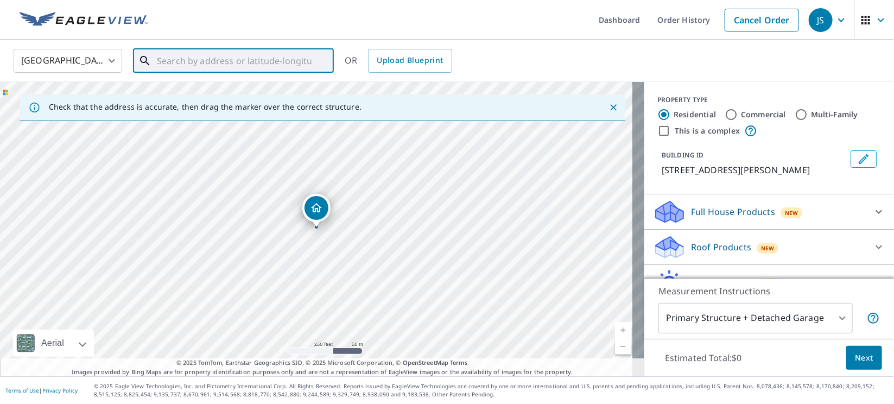
paste input "[STREET_ADDRESS]"
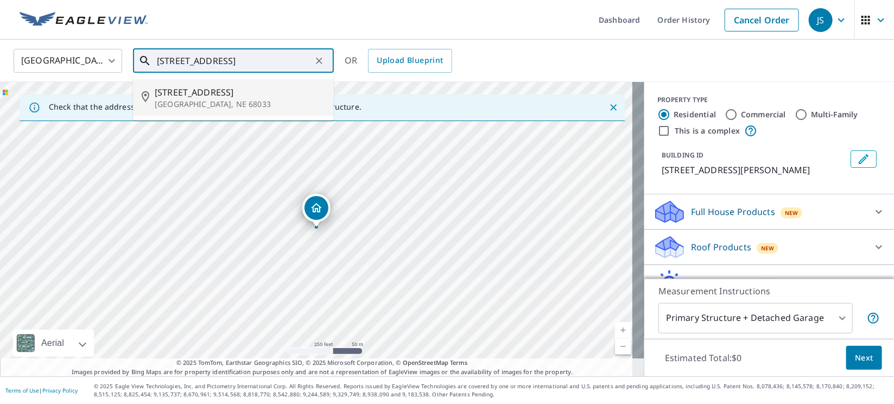
click at [186, 93] on span "[STREET_ADDRESS]" at bounding box center [240, 92] width 170 height 13
type input "[STREET_ADDRESS]"
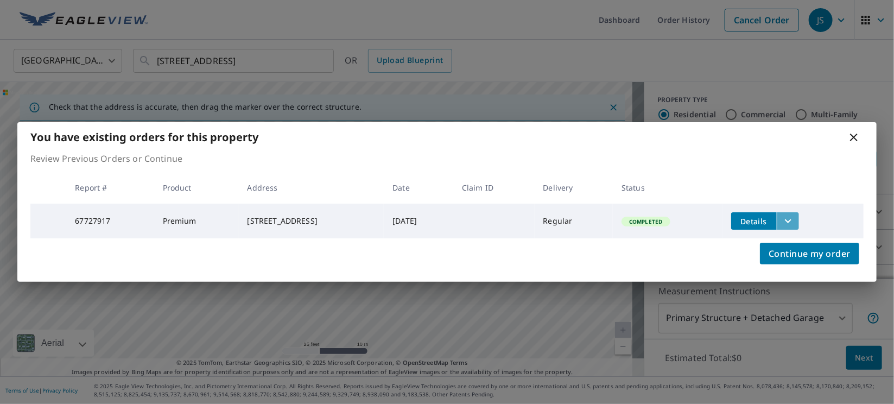
click at [795, 214] on icon "filesDropdownBtn-67727917" at bounding box center [788, 220] width 13 height 13
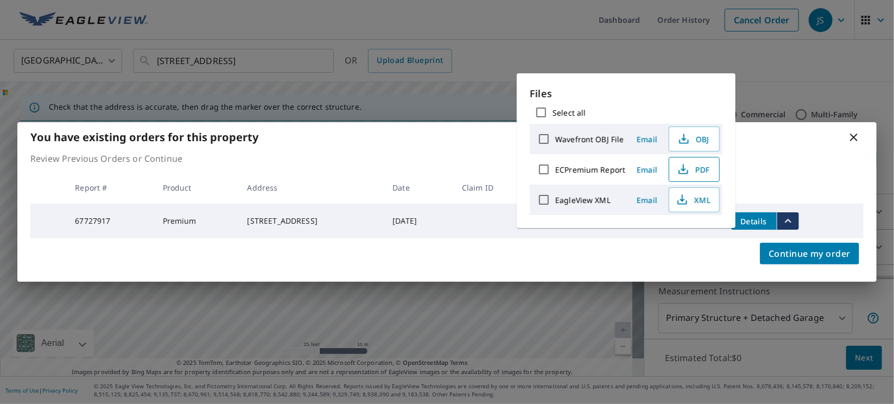
click at [695, 166] on span "PDF" at bounding box center [693, 169] width 35 height 13
click at [691, 172] on span "PDF" at bounding box center [693, 169] width 35 height 13
click at [852, 141] on icon at bounding box center [854, 137] width 13 height 13
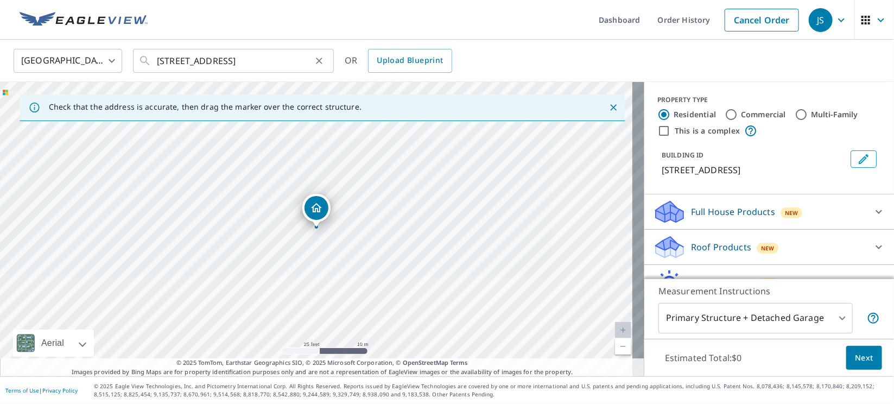
click at [322, 58] on icon "Clear" at bounding box center [319, 61] width 7 height 7
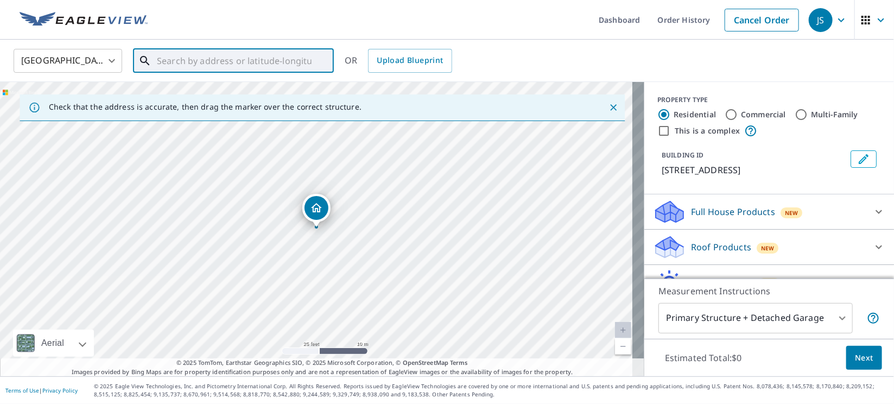
click at [279, 66] on input "text" at bounding box center [234, 61] width 155 height 30
paste input "[STREET_ADDRESS]"
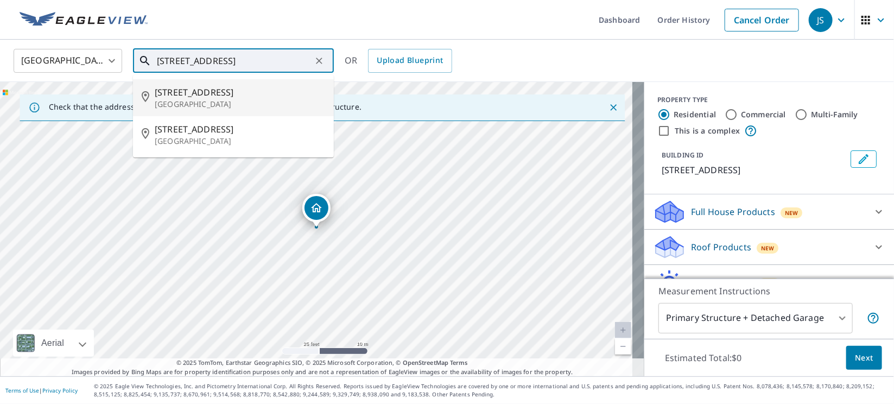
click at [175, 97] on span "[STREET_ADDRESS]" at bounding box center [240, 92] width 170 height 13
type input "[STREET_ADDRESS]"
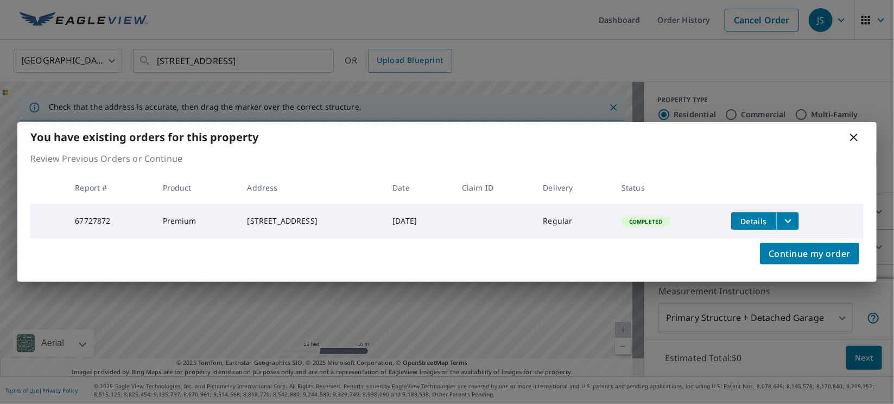
click at [795, 220] on icon "filesDropdownBtn-67727872" at bounding box center [788, 220] width 13 height 13
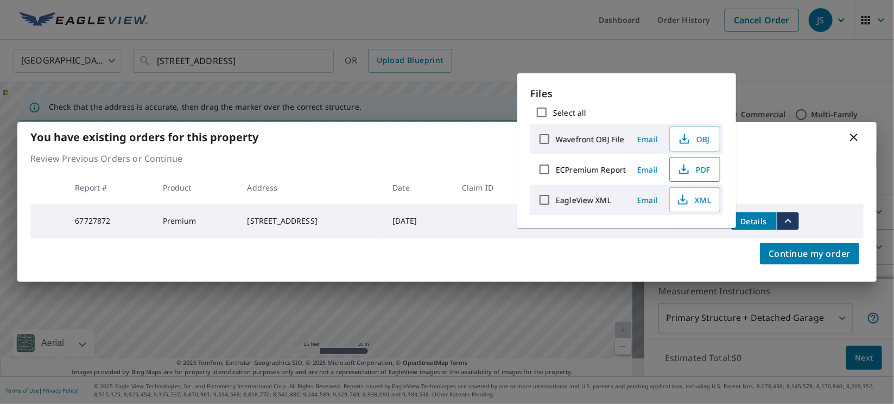
click at [701, 165] on span "PDF" at bounding box center [693, 169] width 35 height 13
click at [851, 138] on icon at bounding box center [854, 138] width 8 height 8
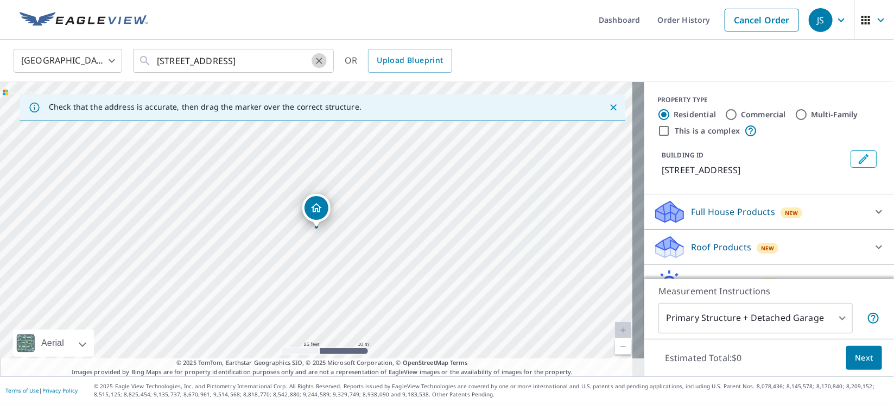
click at [317, 61] on icon "Clear" at bounding box center [319, 60] width 11 height 11
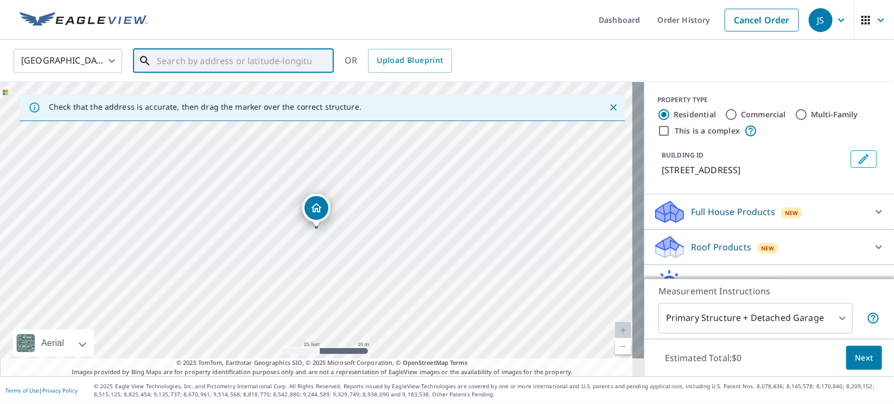
paste input "[STREET_ADDRESS]"
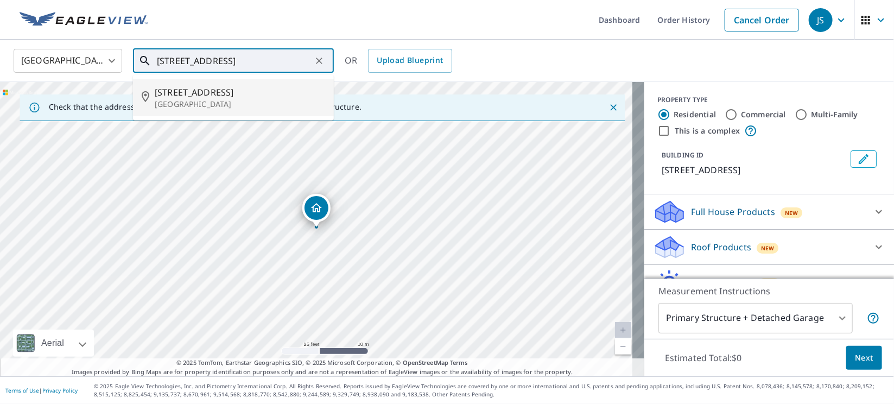
click at [188, 93] on span "[STREET_ADDRESS]" at bounding box center [240, 92] width 170 height 13
type input "[STREET_ADDRESS]"
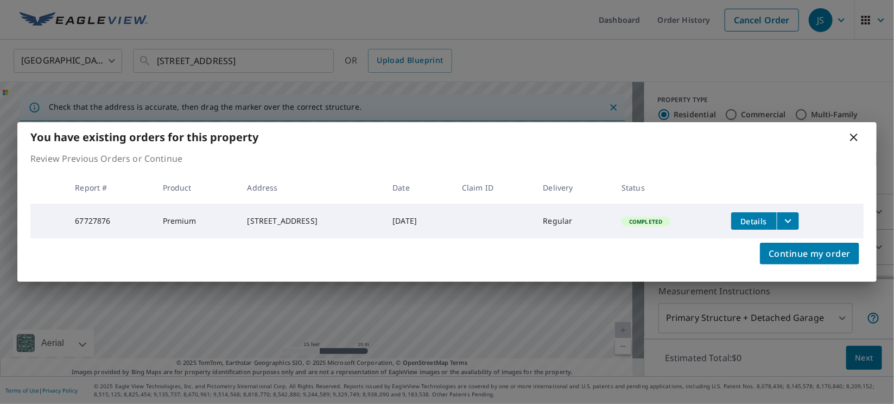
click at [799, 224] on button "filesDropdownBtn-67727876" at bounding box center [788, 220] width 22 height 17
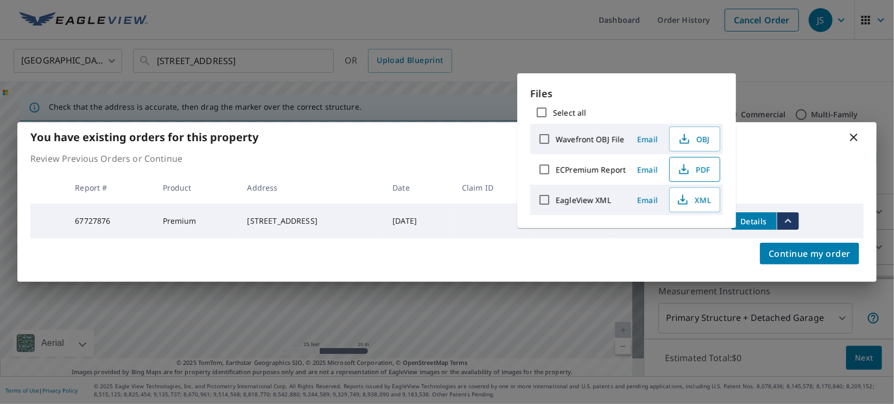
click at [701, 169] on span "PDF" at bounding box center [693, 169] width 35 height 13
